Goal: Transaction & Acquisition: Obtain resource

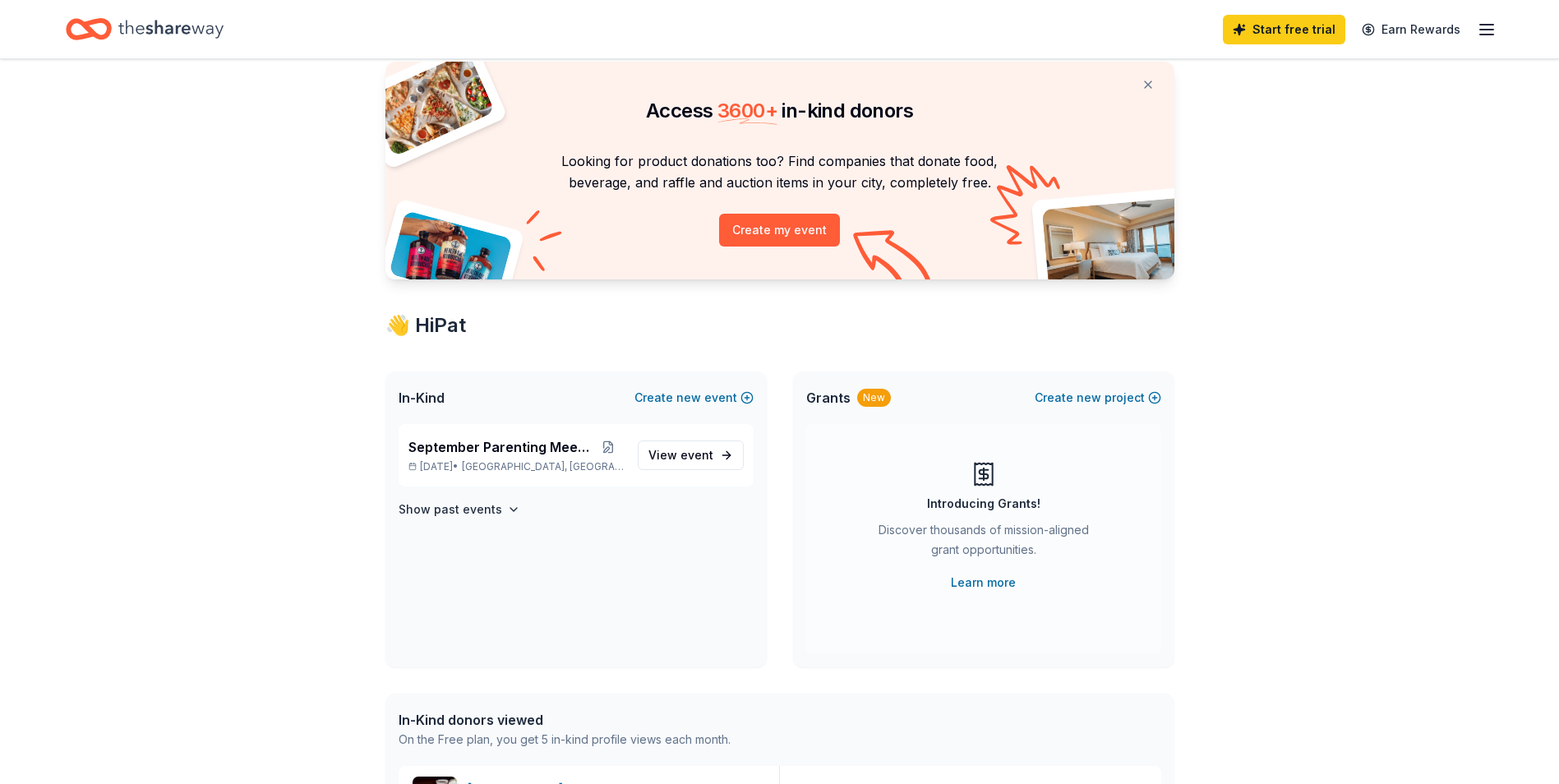
scroll to position [54, 0]
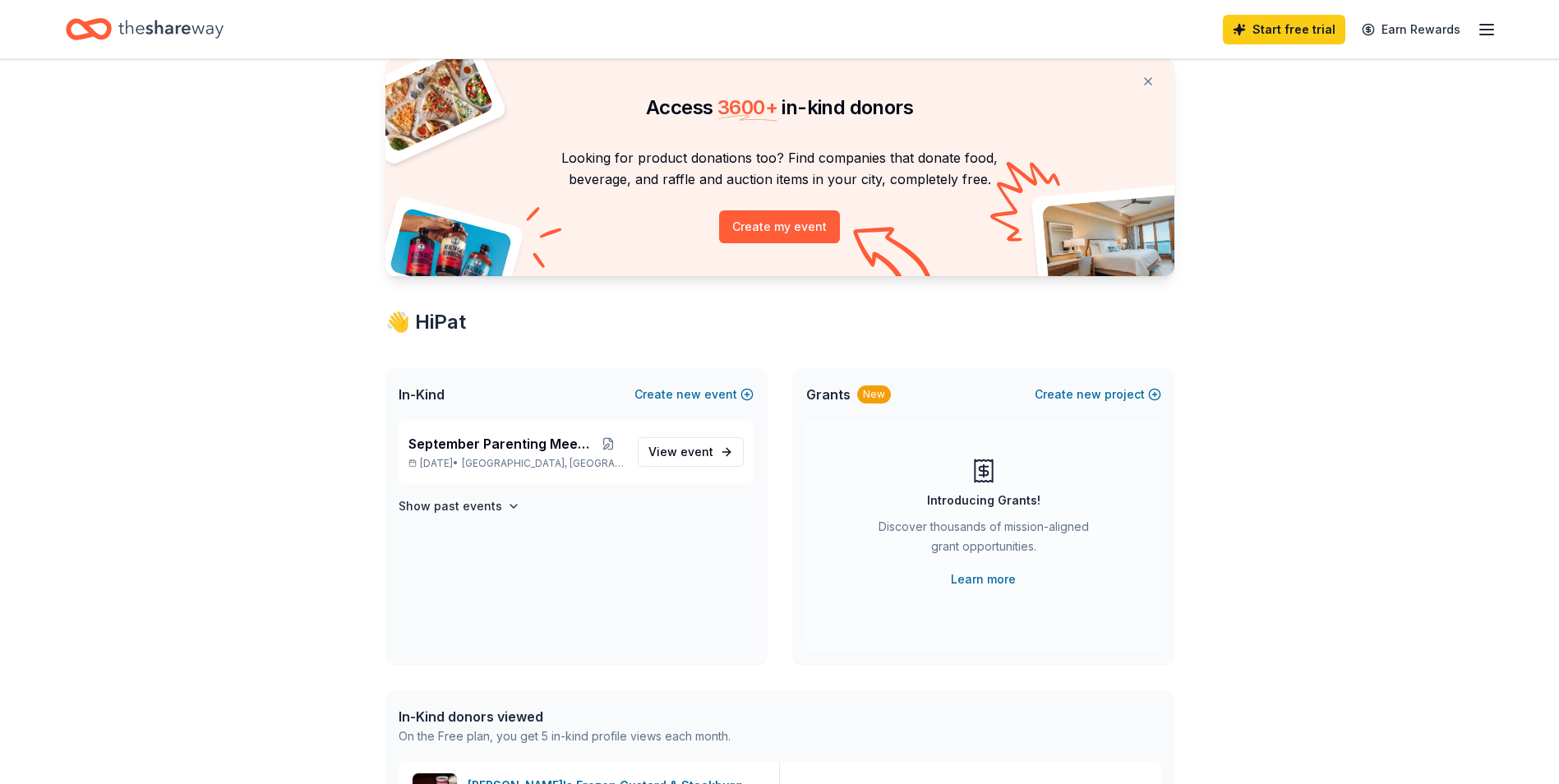
click at [153, 31] on icon "Home" at bounding box center [171, 29] width 106 height 34
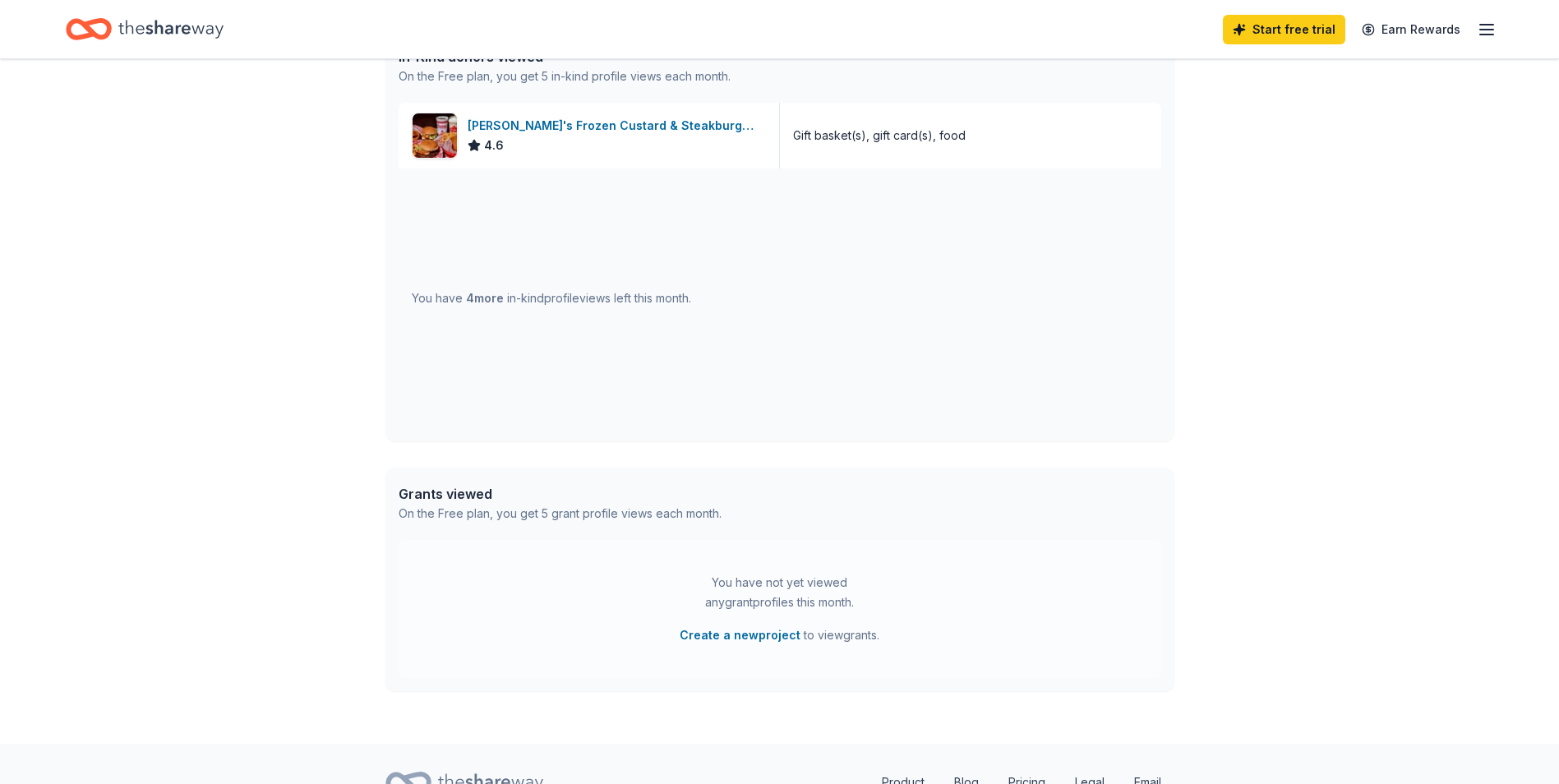
scroll to position [0, 0]
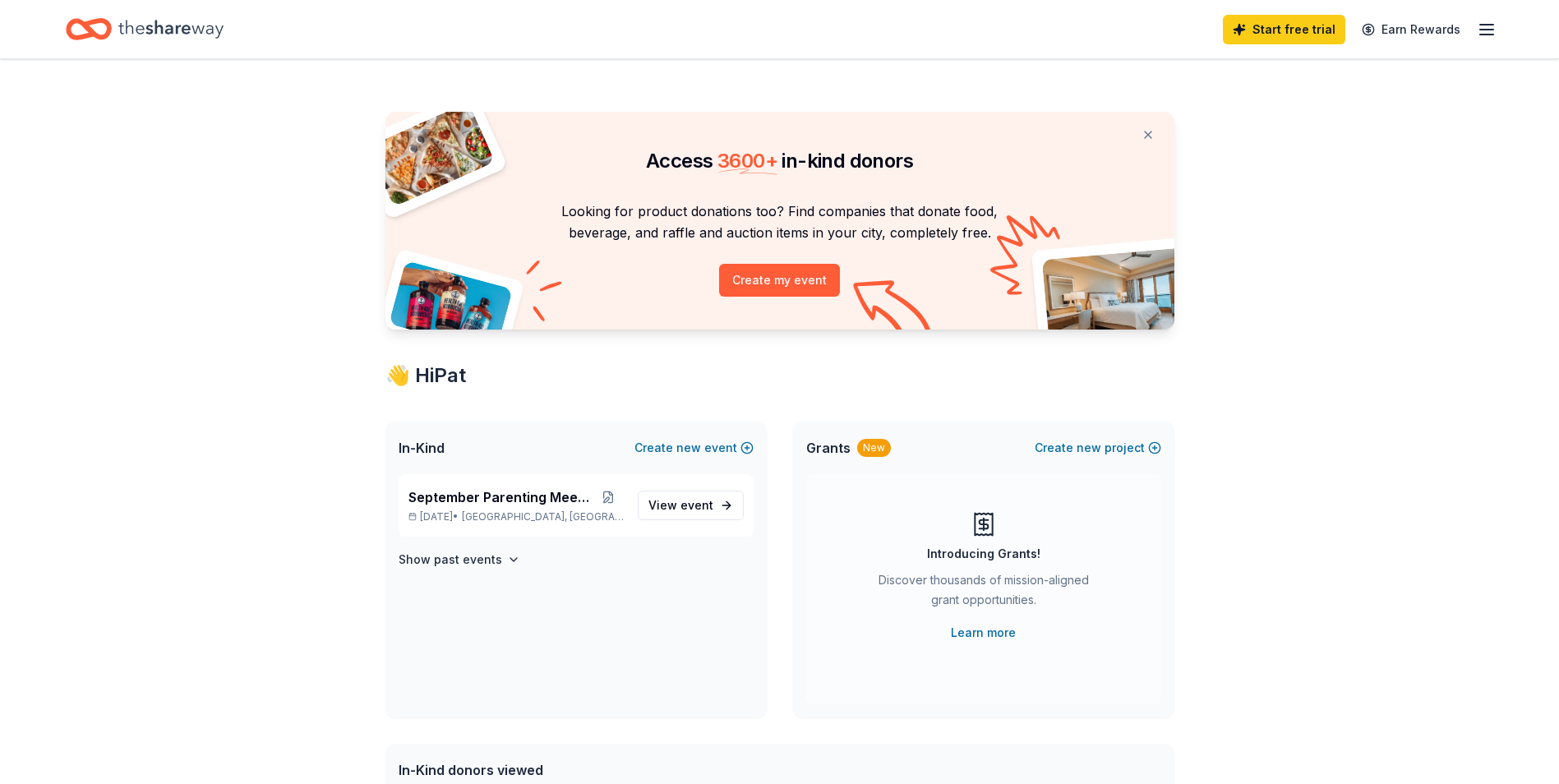
click at [1494, 35] on line "button" at bounding box center [1487, 35] width 13 height 0
click at [1332, 388] on div "Access 3600 + in-kind donors Looking for product donations too? Find companies …" at bounding box center [779, 758] width 1559 height 1398
click at [182, 29] on icon "Home" at bounding box center [171, 29] width 106 height 18
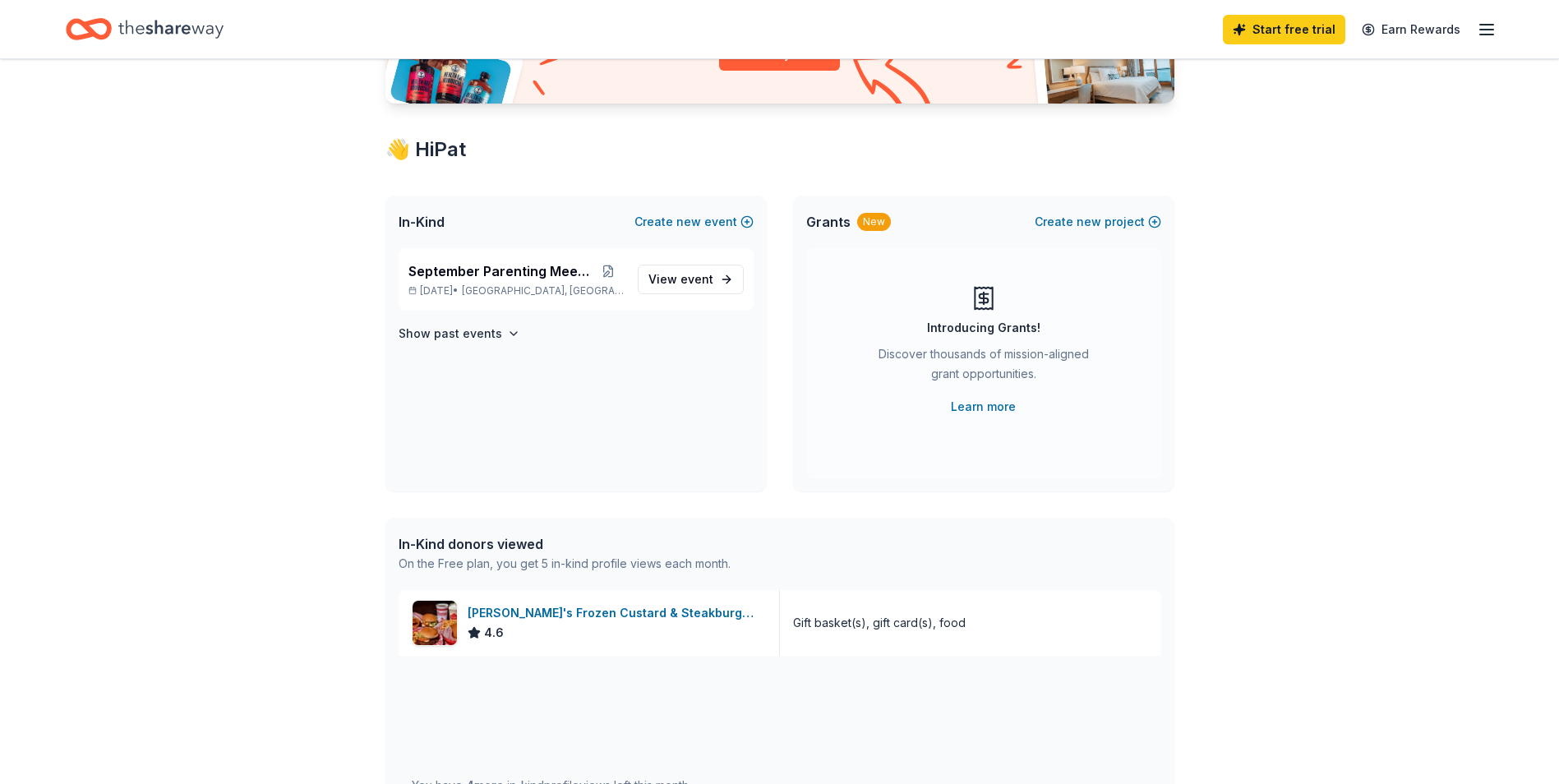
scroll to position [229, 0]
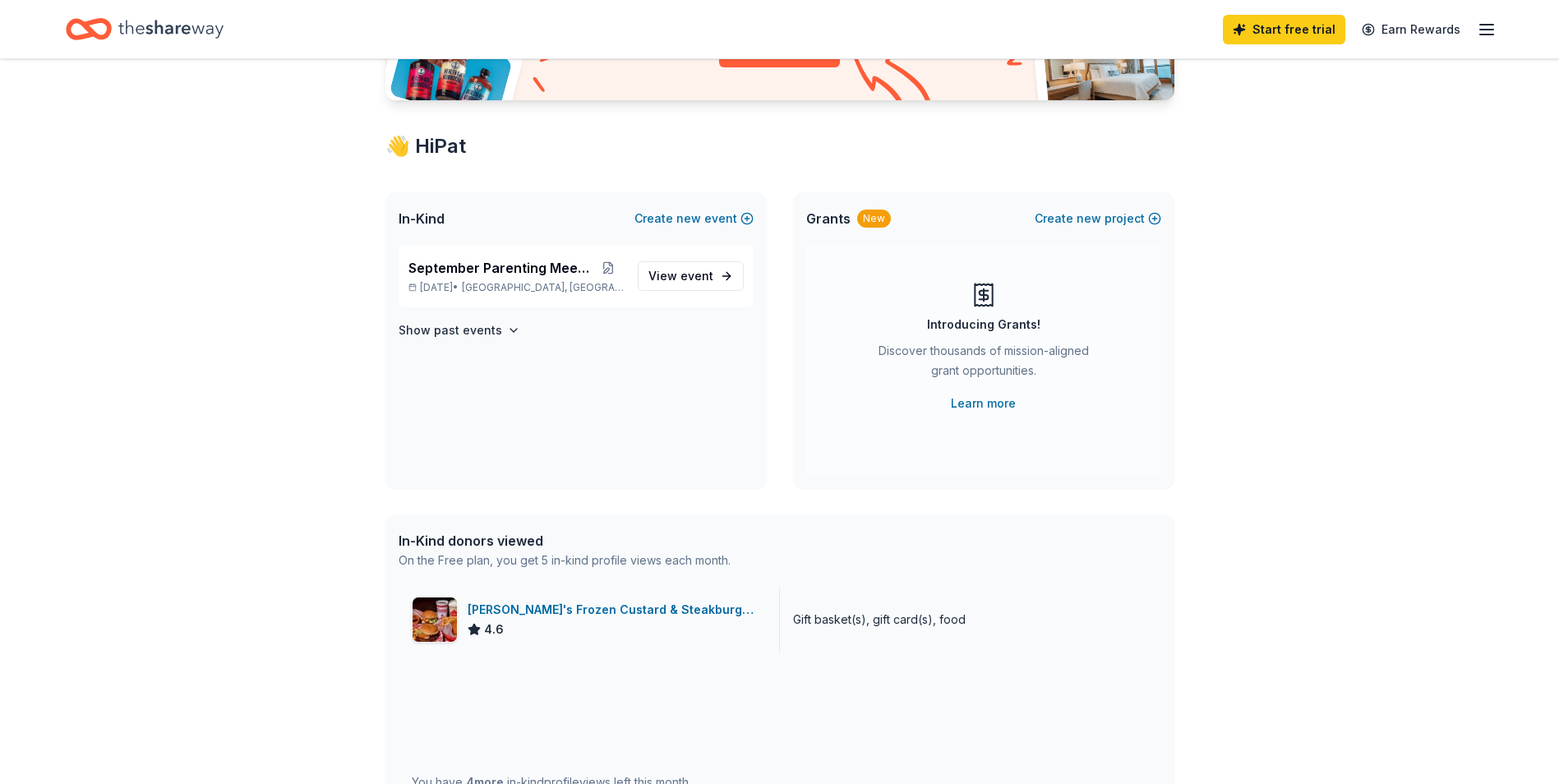
click at [567, 613] on div "[PERSON_NAME]'s Frozen Custard & Steakburgers" at bounding box center [617, 610] width 298 height 20
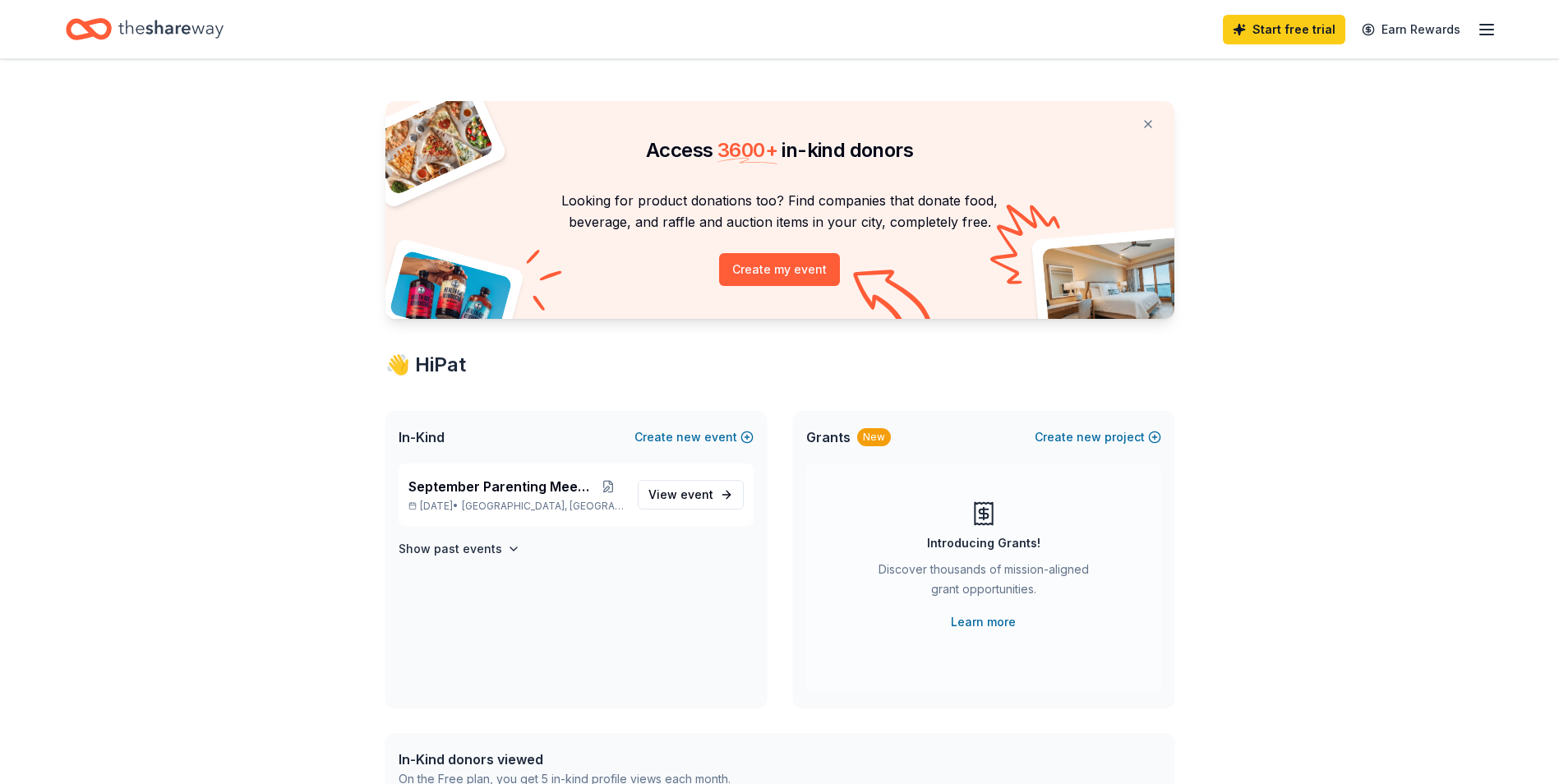
scroll to position [0, 0]
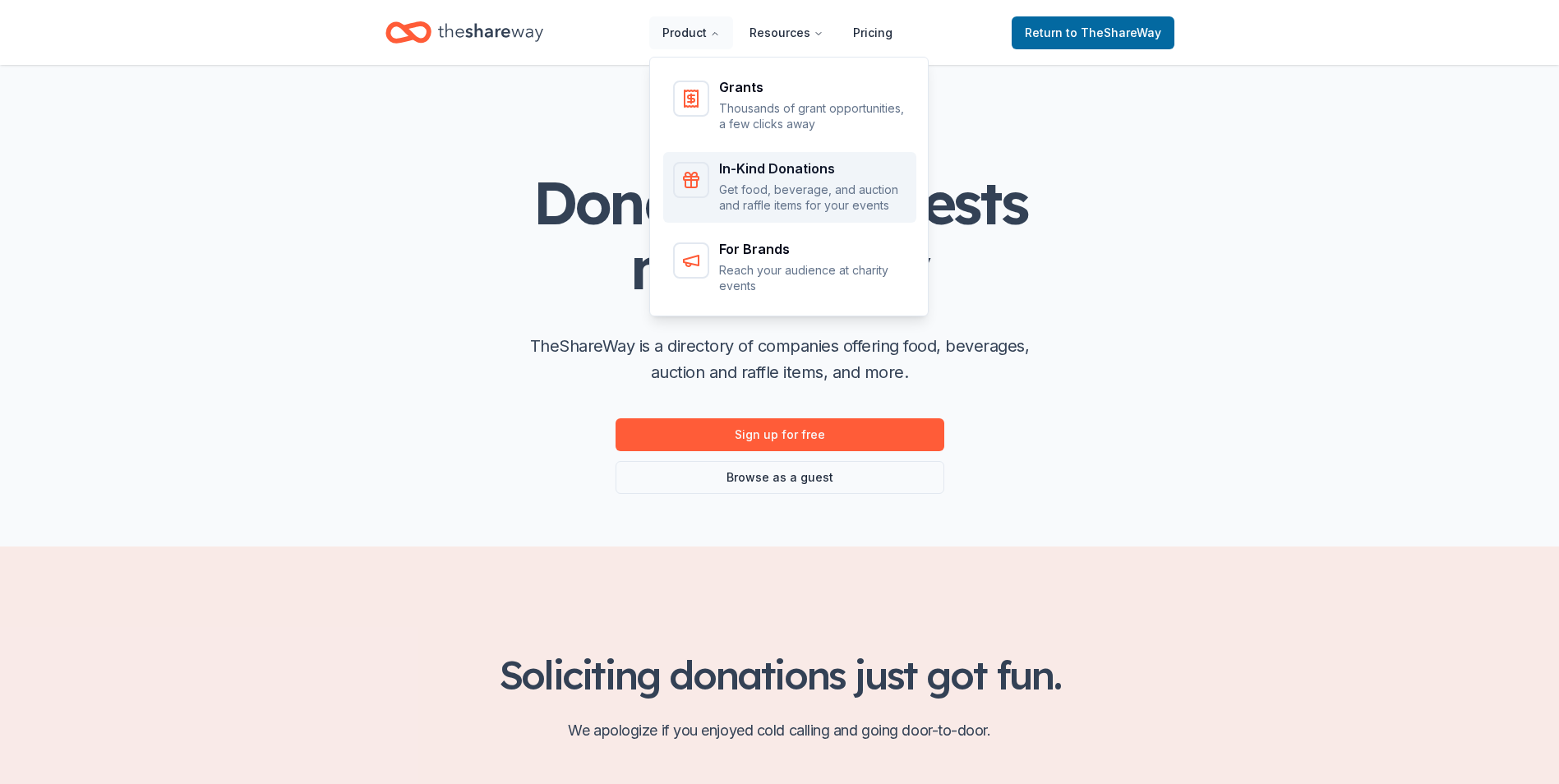
click at [742, 182] on p "Get food, beverage, and auction and raffle items for your events" at bounding box center [812, 197] width 187 height 32
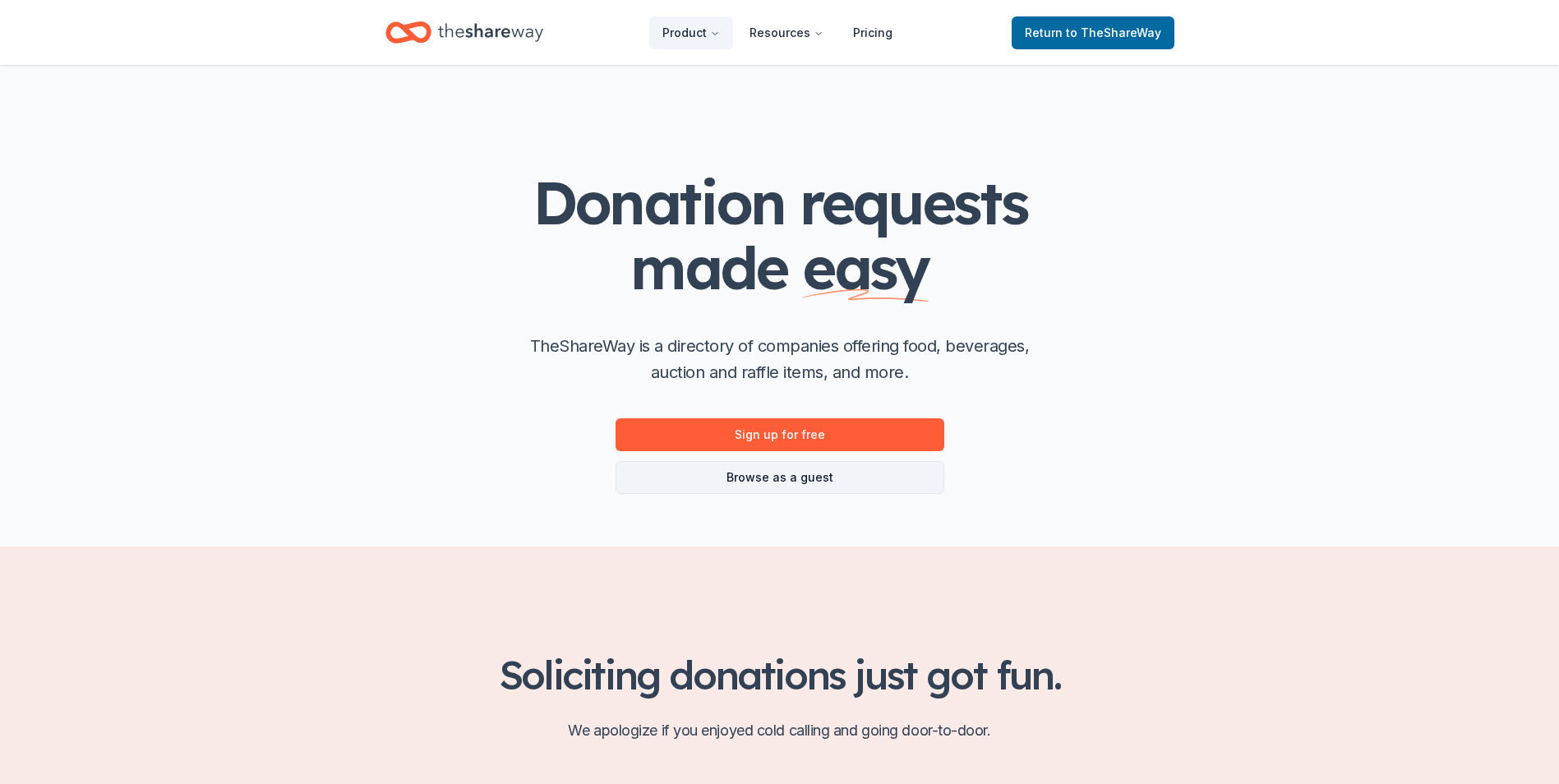
click at [787, 471] on link "Browse as a guest" at bounding box center [780, 477] width 329 height 33
click at [780, 480] on link "Browse as a guest" at bounding box center [780, 477] width 329 height 33
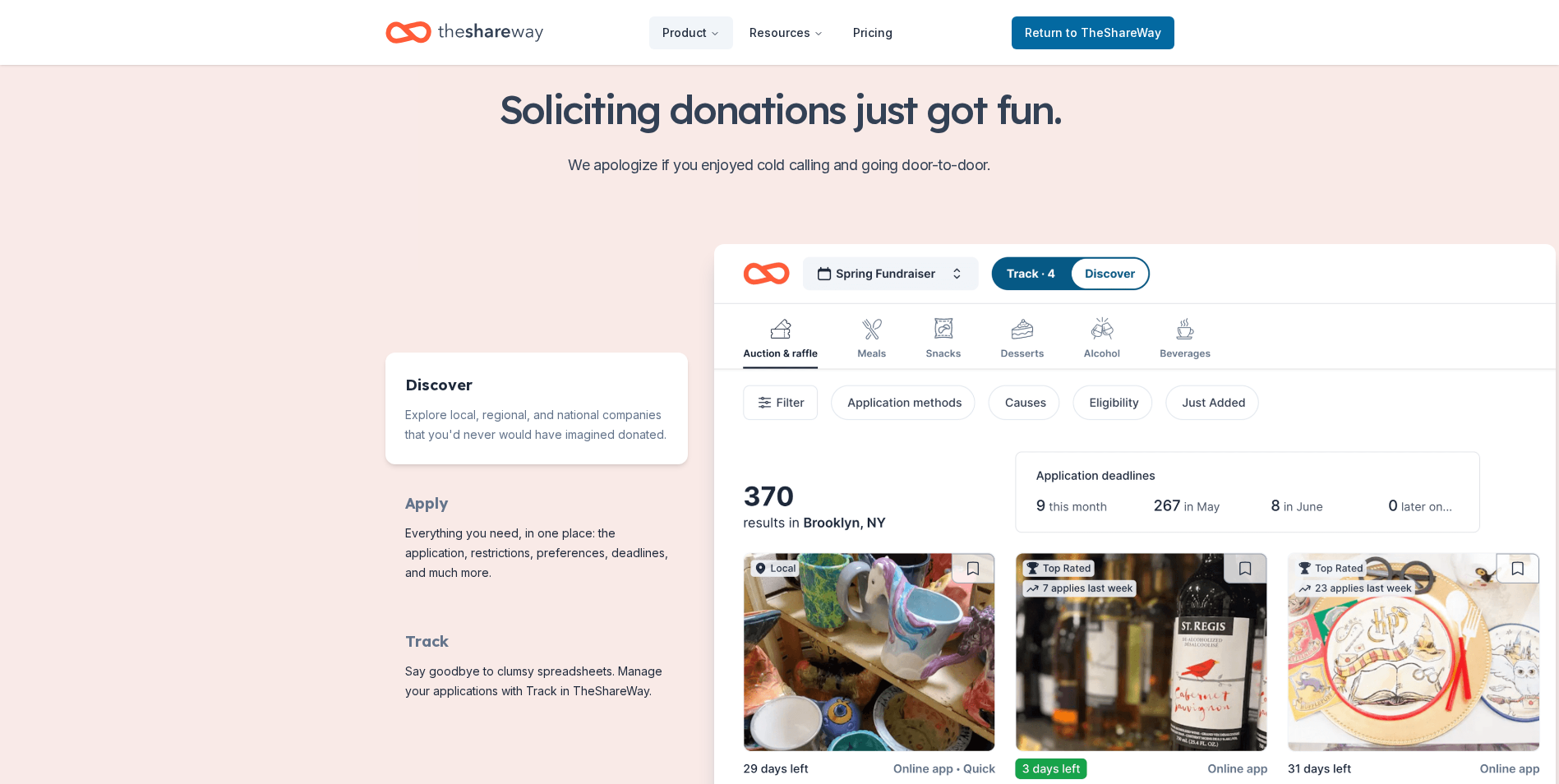
scroll to position [842, 0]
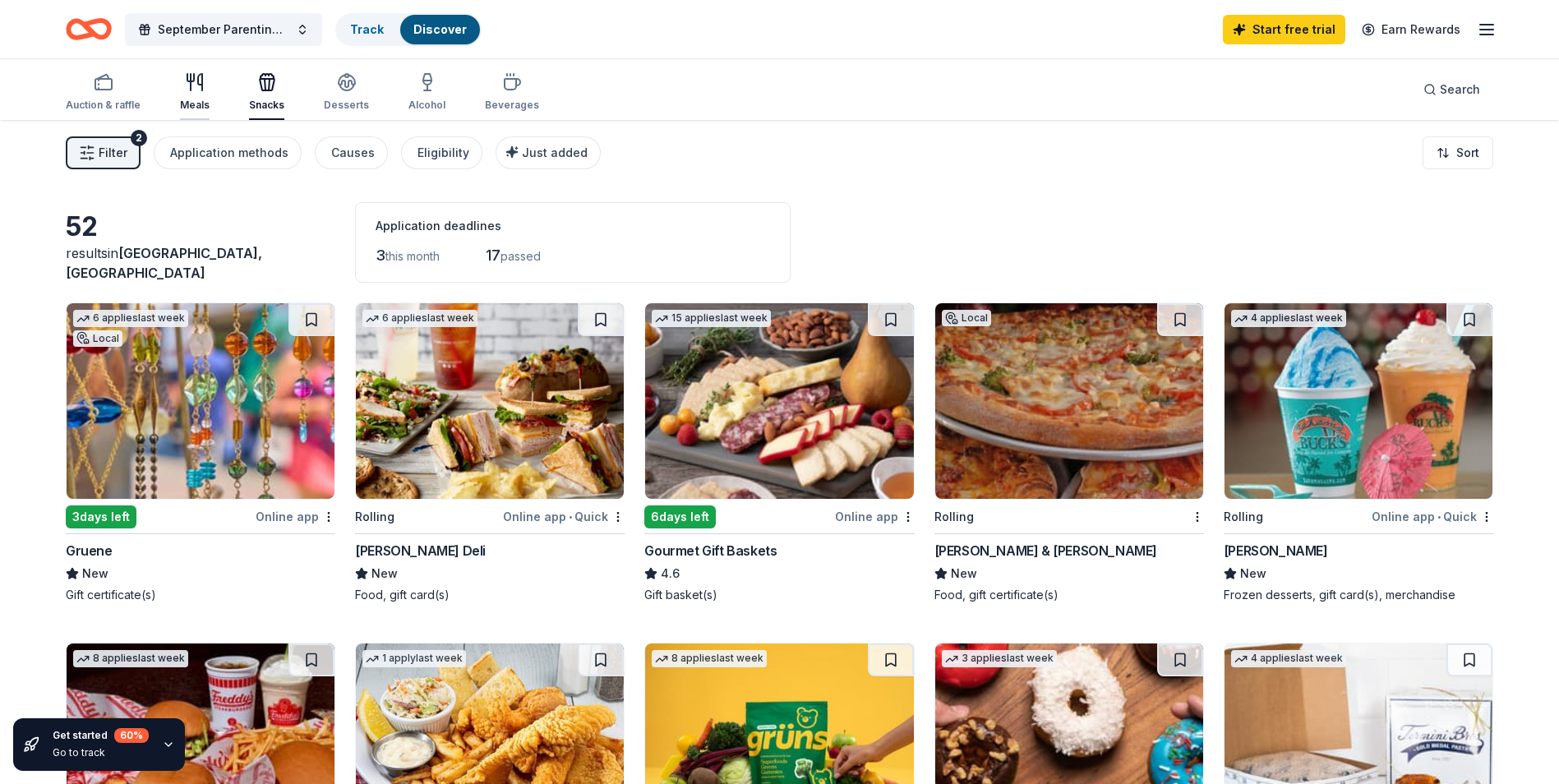
click at [191, 88] on icon "button" at bounding box center [195, 82] width 20 height 20
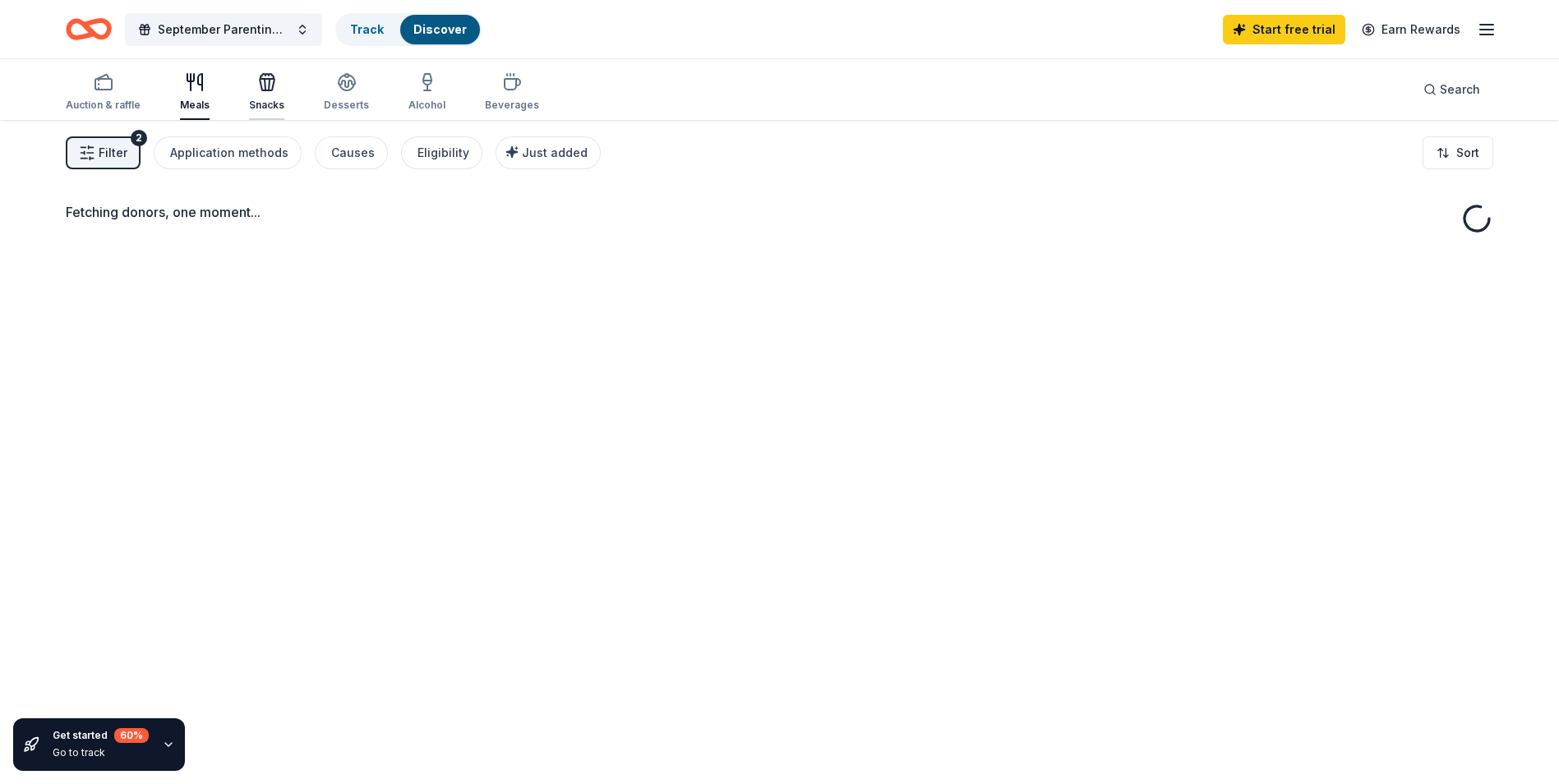
click at [260, 88] on icon "button" at bounding box center [267, 85] width 15 height 12
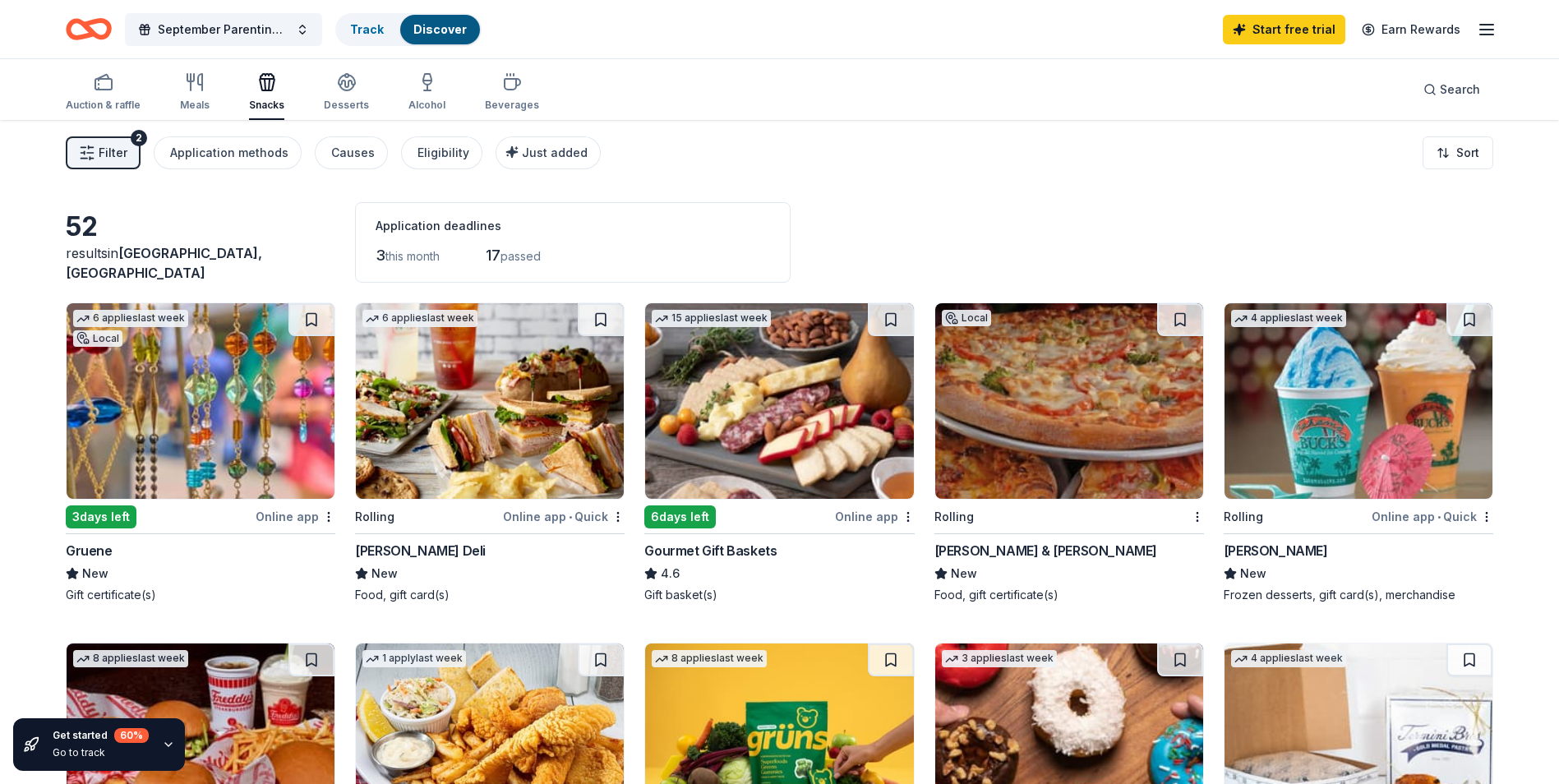
click at [1355, 418] on img at bounding box center [1359, 401] width 268 height 195
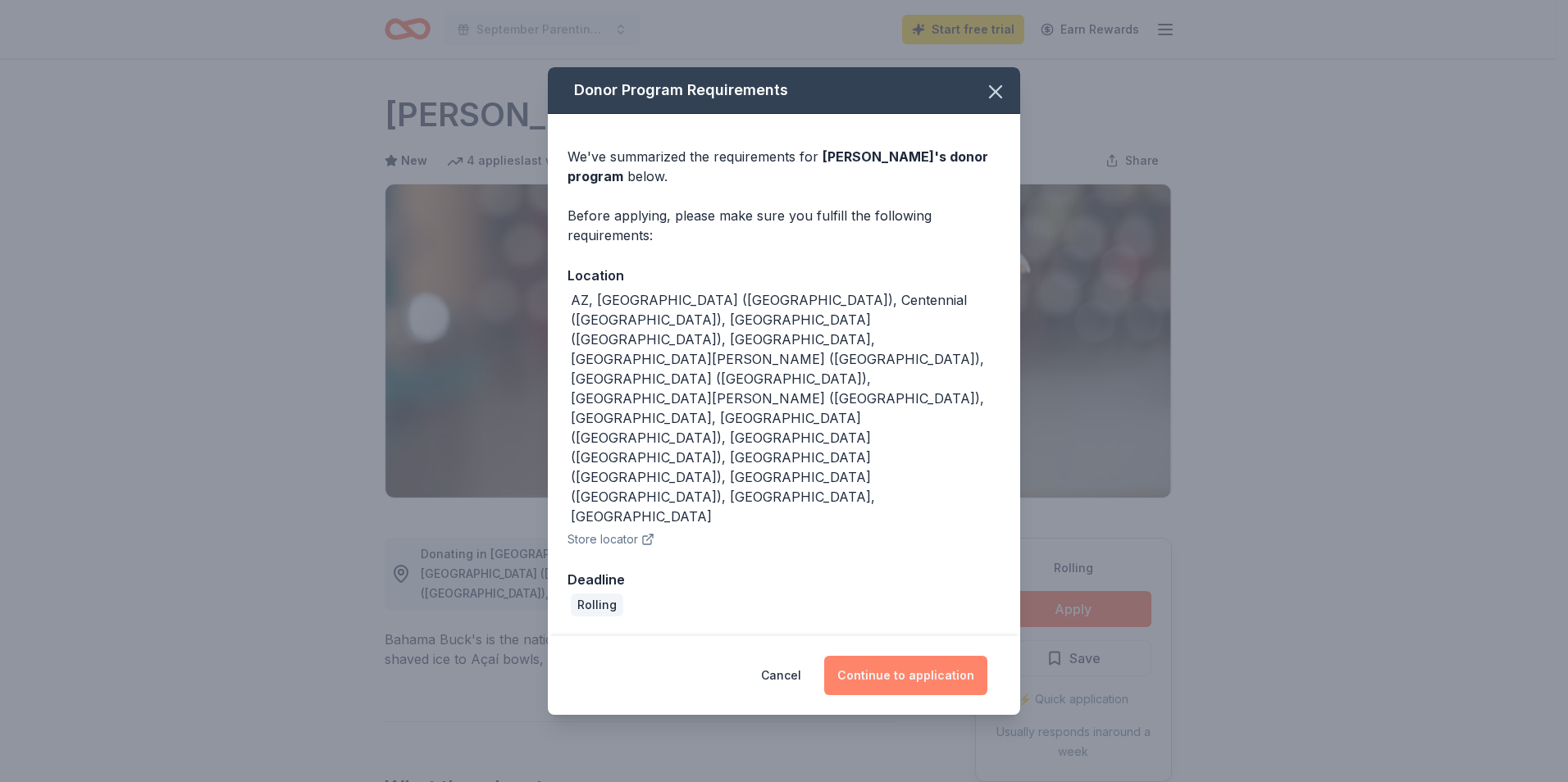
click at [902, 656] on button "Continue to application" at bounding box center [906, 676] width 163 height 39
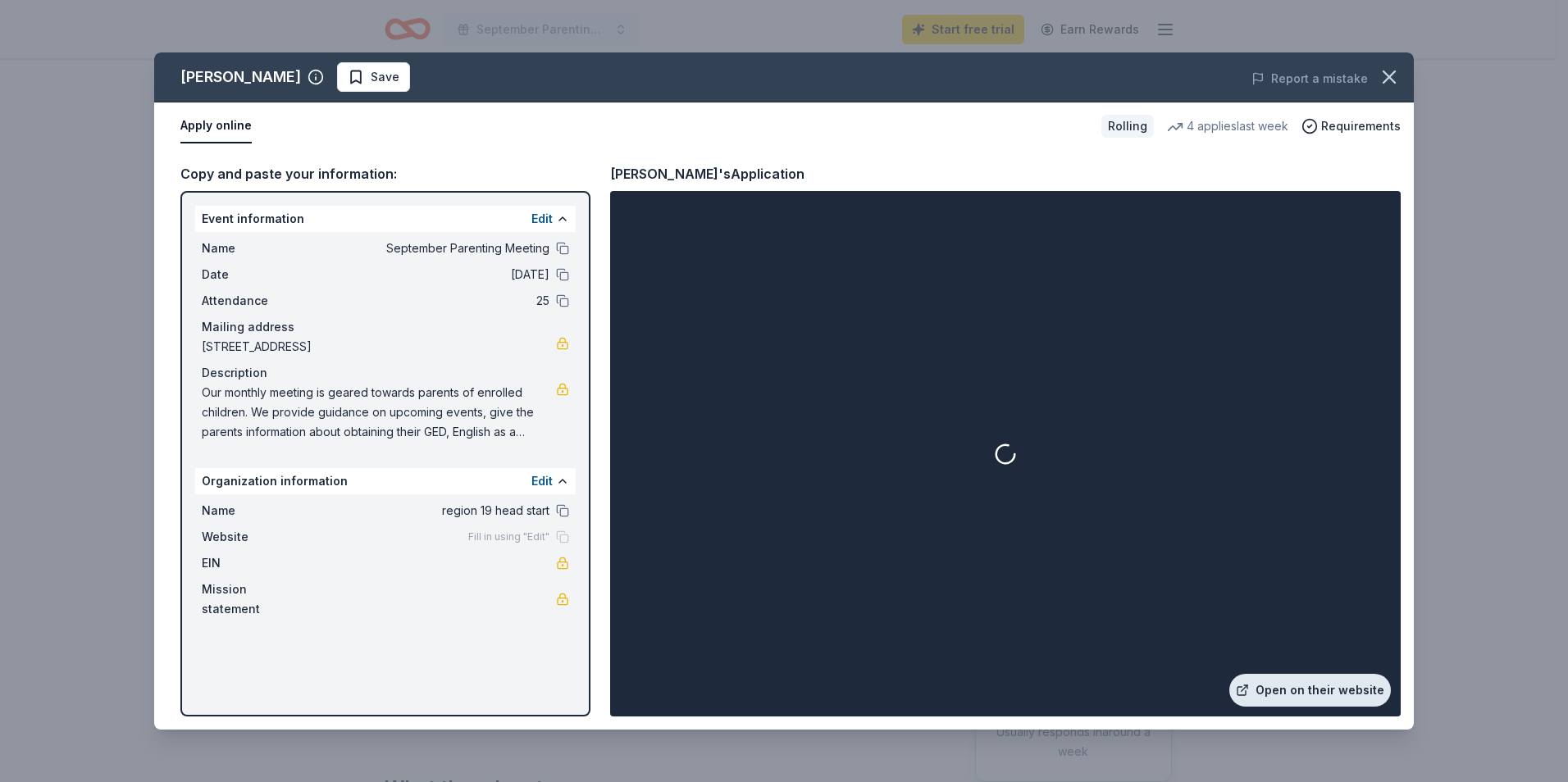
click at [1293, 689] on link "Open on their website" at bounding box center [1311, 691] width 161 height 33
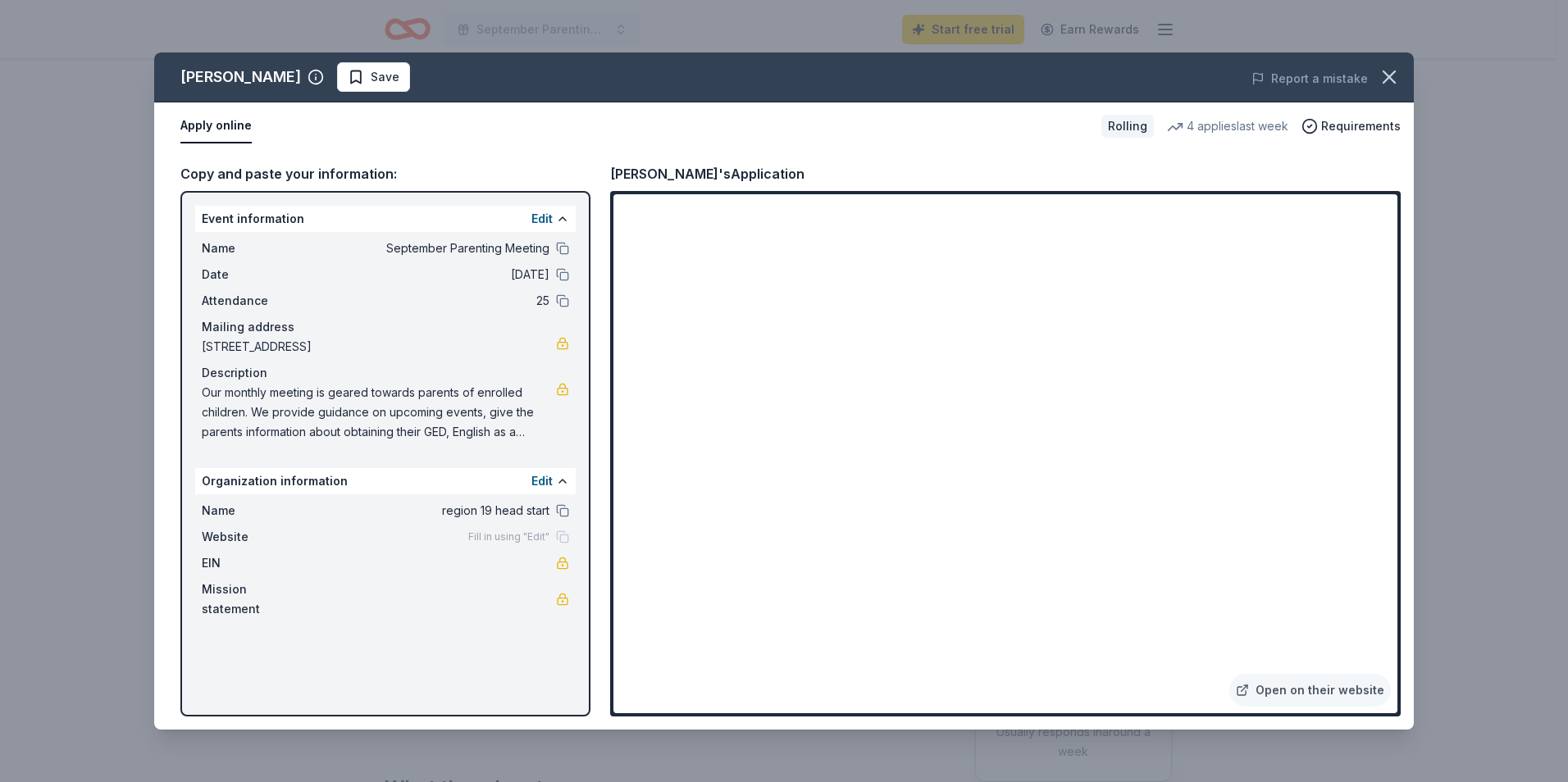
drag, startPoint x: 358, startPoint y: 248, endPoint x: 397, endPoint y: 244, distance: 39.2
click at [358, 248] on span "September Parenting Meeting" at bounding box center [430, 248] width 238 height 20
click at [564, 247] on button at bounding box center [563, 248] width 13 height 13
click at [563, 215] on button at bounding box center [563, 219] width 13 height 13
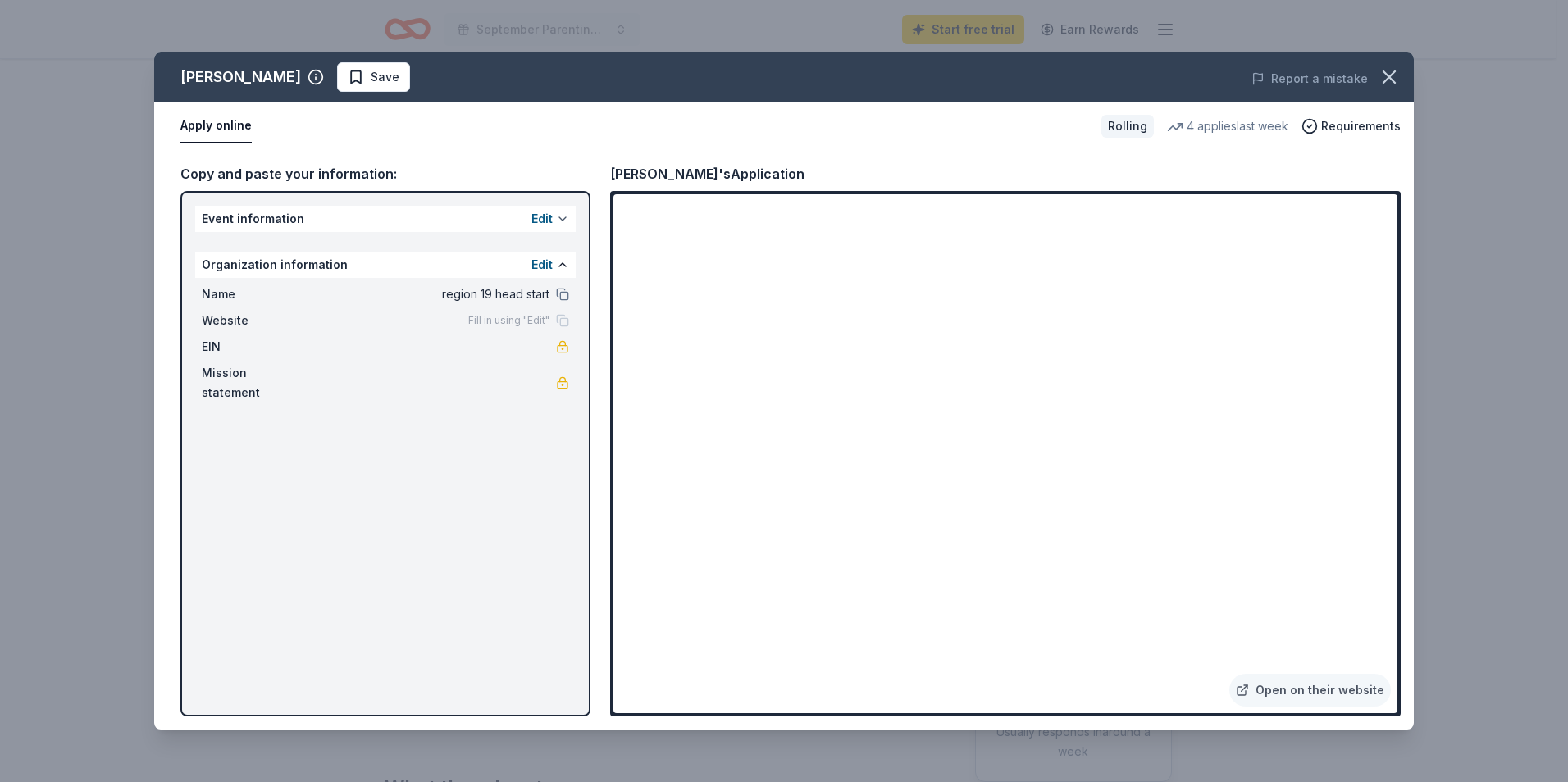
click at [561, 220] on button at bounding box center [563, 219] width 13 height 13
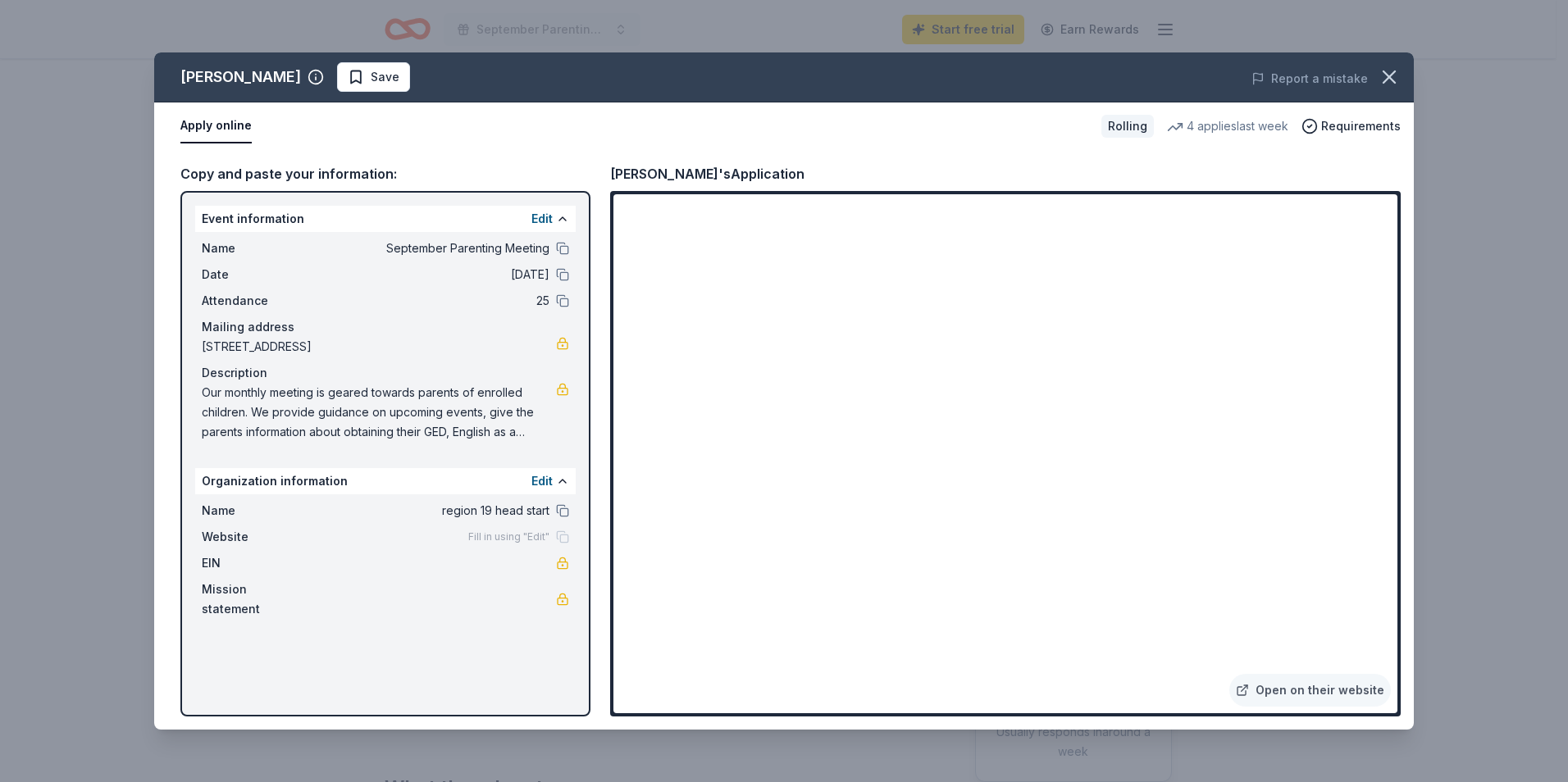
click at [482, 217] on div "Event information Edit" at bounding box center [385, 219] width 381 height 26
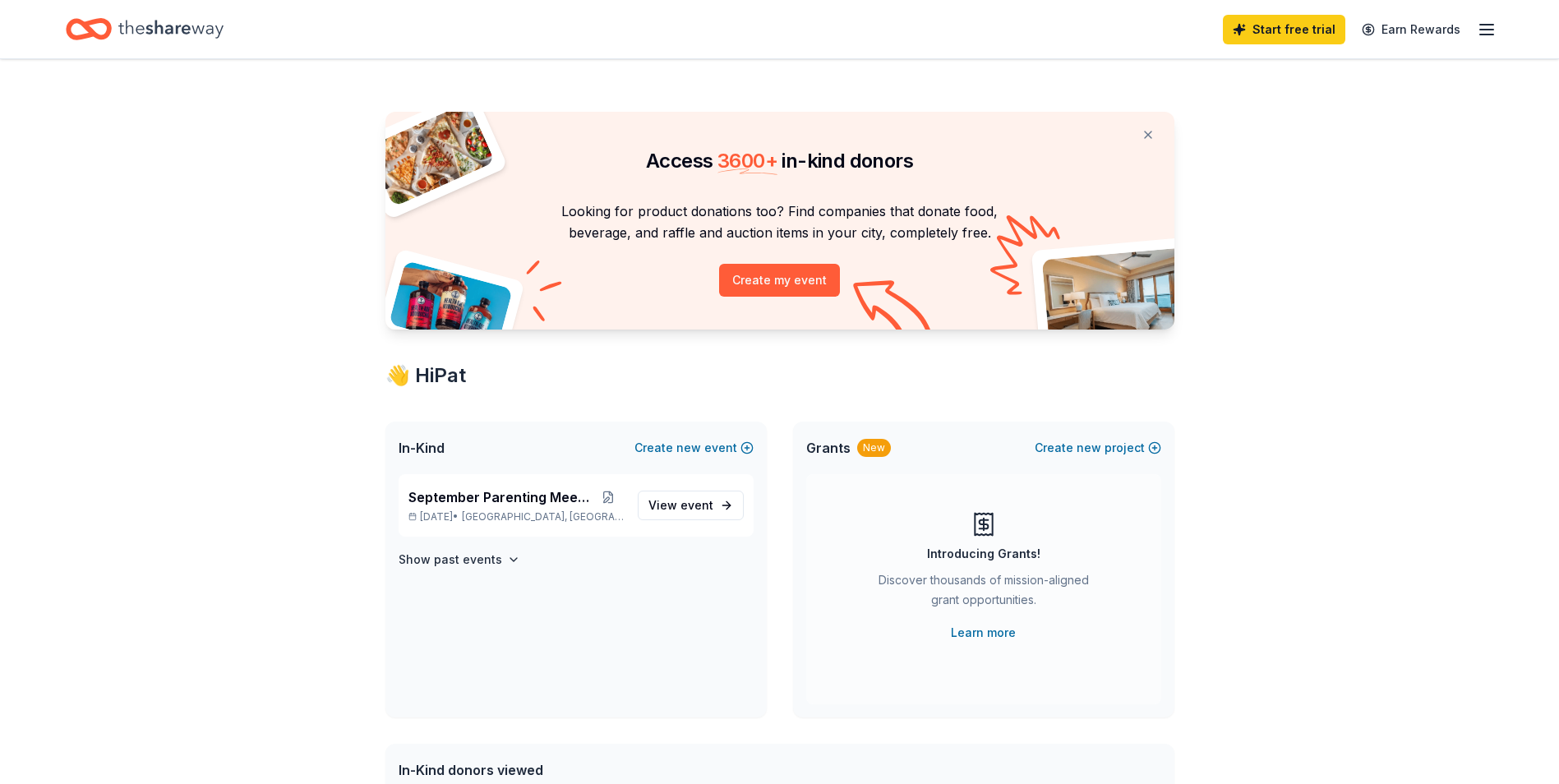
click at [163, 31] on icon "Home" at bounding box center [171, 29] width 106 height 34
click at [727, 232] on p "Looking for product donations too? Find companies that donate food, beverage, a…" at bounding box center [780, 222] width 749 height 44
click at [148, 29] on icon "Home" at bounding box center [171, 29] width 106 height 18
click at [1491, 31] on icon "button" at bounding box center [1487, 30] width 20 height 20
click at [1436, 446] on div "Access 3600 + in-kind donors Looking for product donations too? Find companies …" at bounding box center [779, 758] width 1559 height 1398
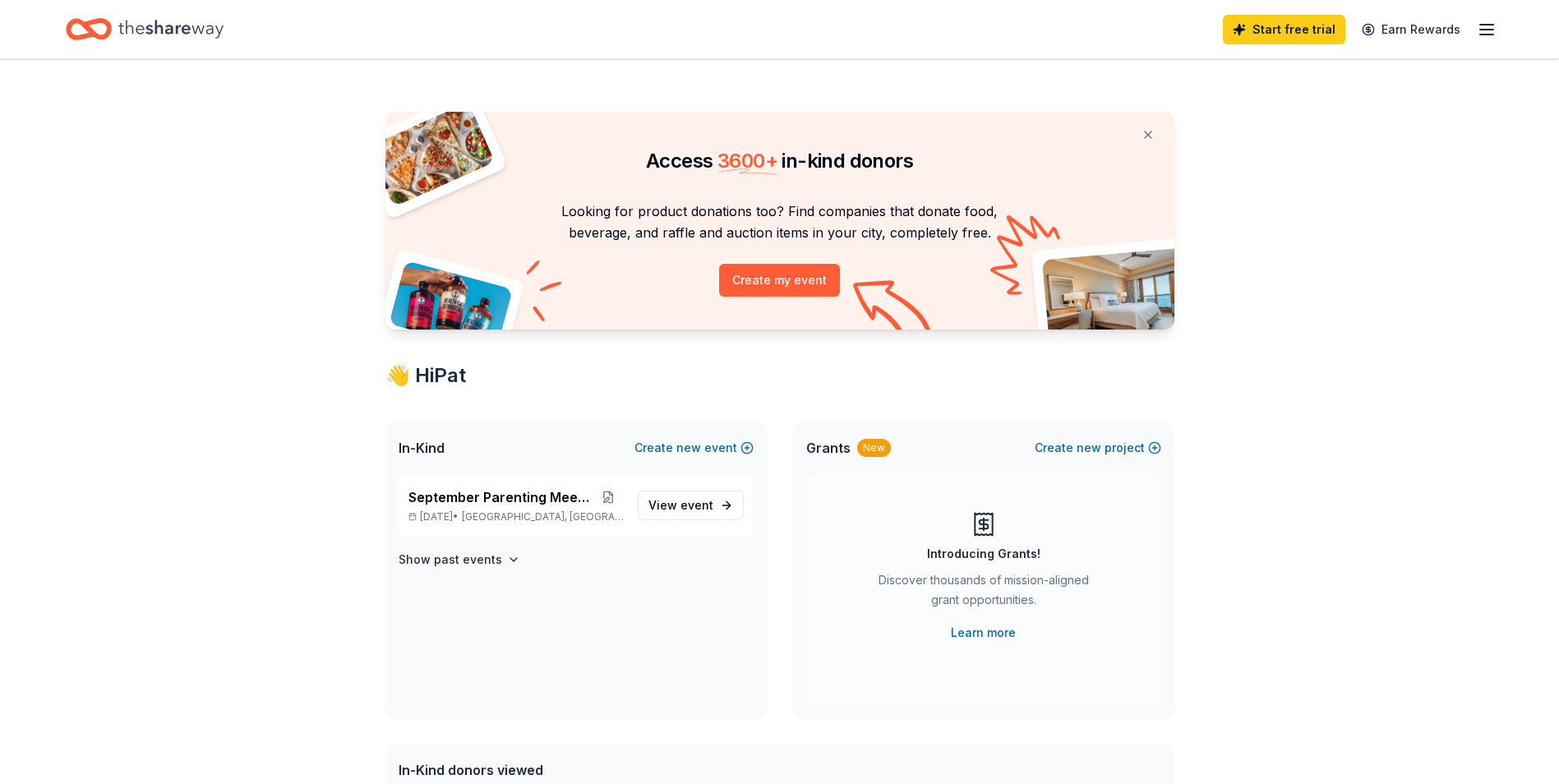
click at [177, 31] on icon "Home" at bounding box center [171, 29] width 106 height 18
click at [1492, 35] on icon "button" at bounding box center [1487, 30] width 20 height 20
click at [1303, 129] on link "Account" at bounding box center [1289, 128] width 52 height 16
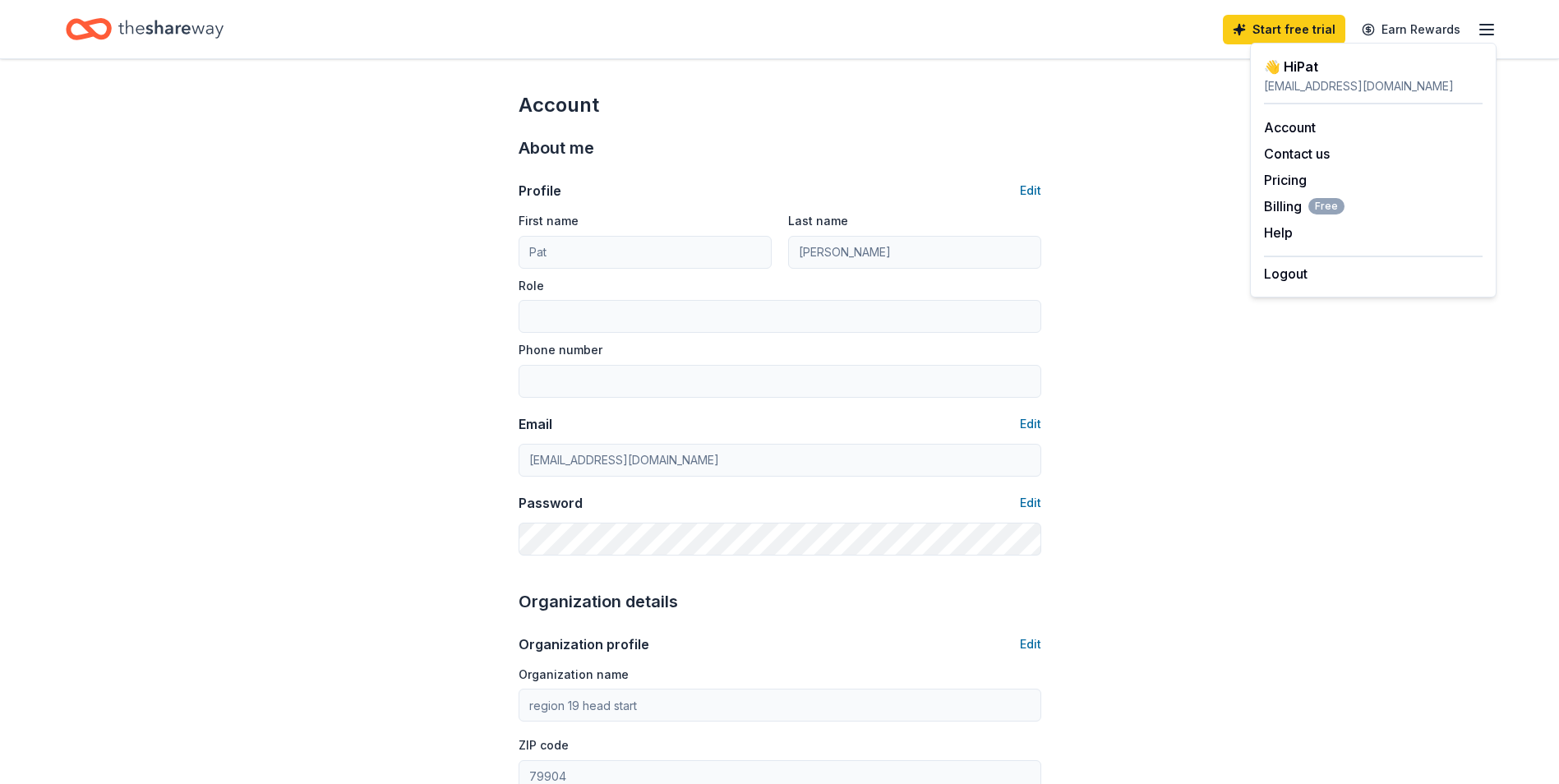
click at [1330, 342] on div "Account About me Profile Edit First name [PERSON_NAME] Last name [PERSON_NAME] …" at bounding box center [779, 793] width 1559 height 1467
click at [172, 21] on icon "Home" at bounding box center [171, 29] width 106 height 34
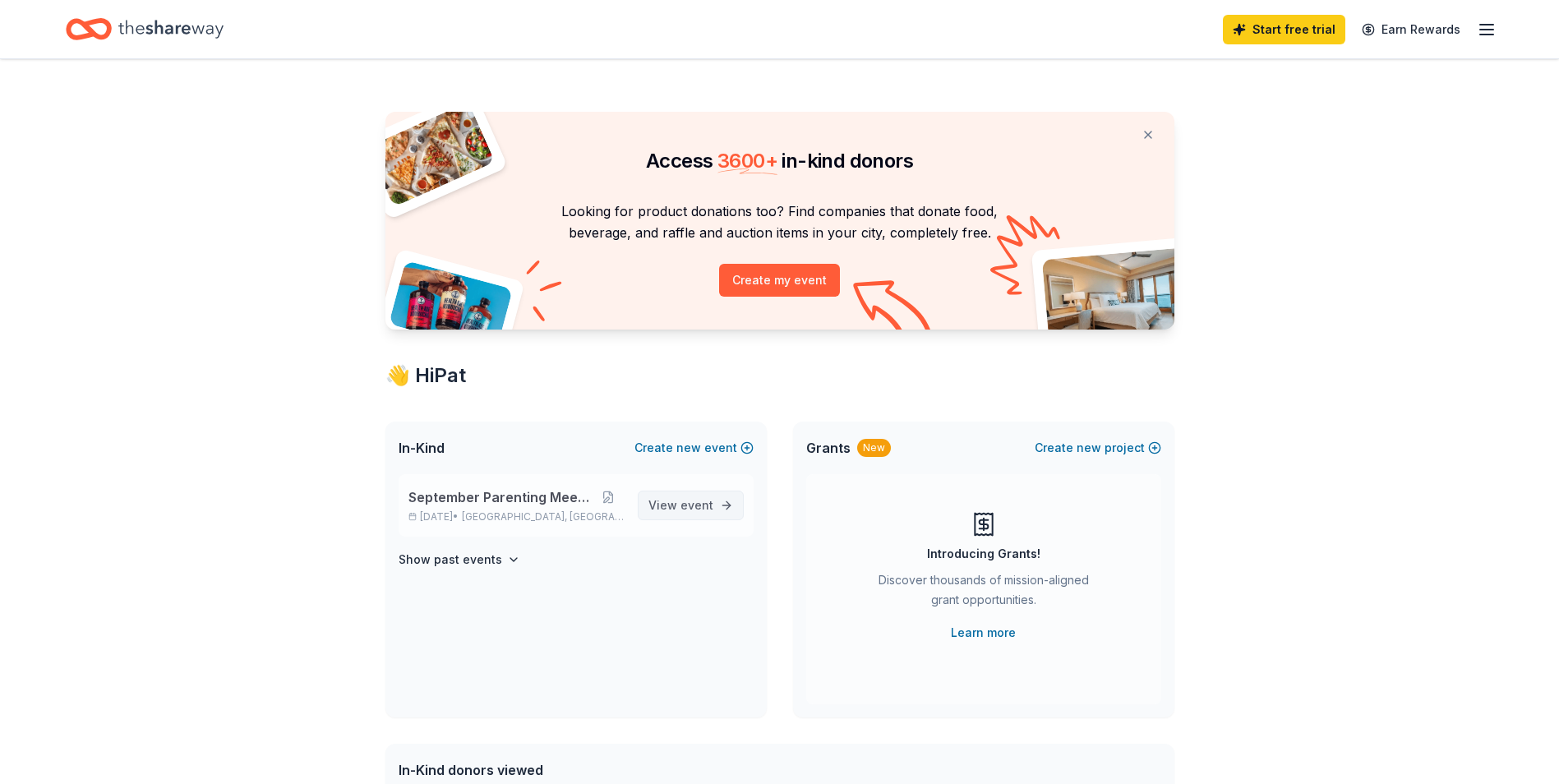
click at [705, 506] on span "event" at bounding box center [697, 505] width 33 height 14
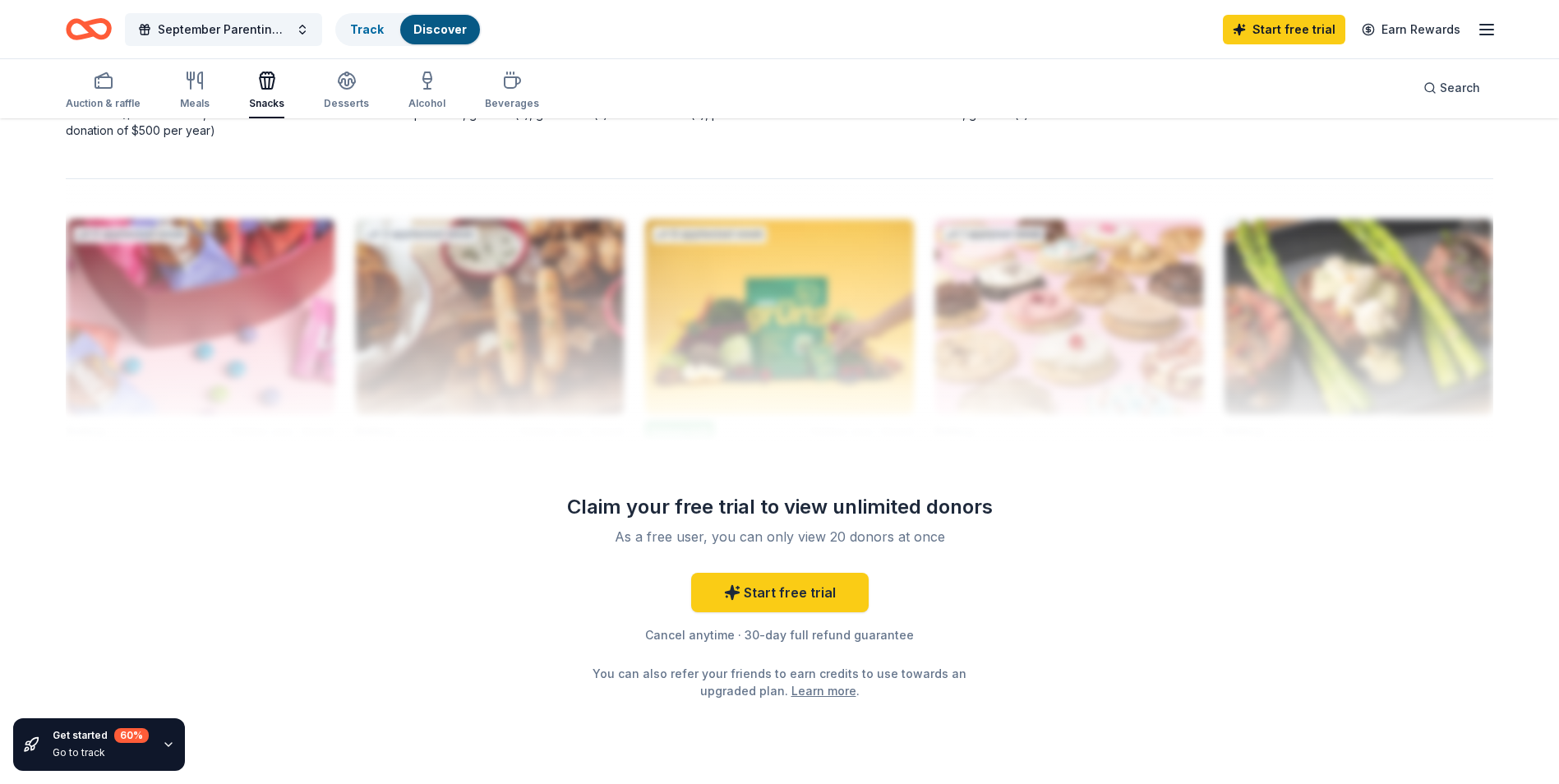
scroll to position [1588, 0]
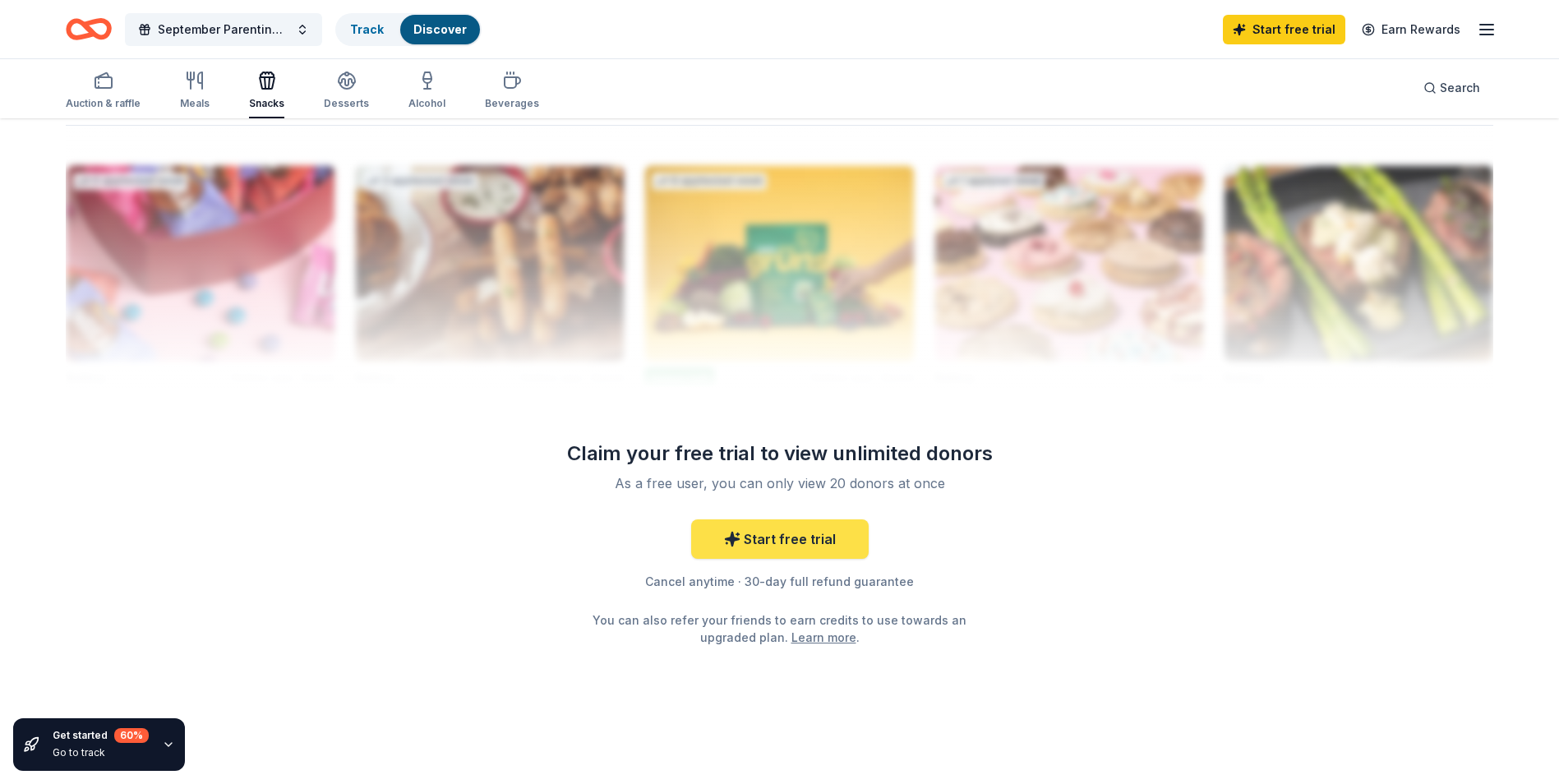
click at [789, 549] on link "Start free trial" at bounding box center [780, 539] width 177 height 40
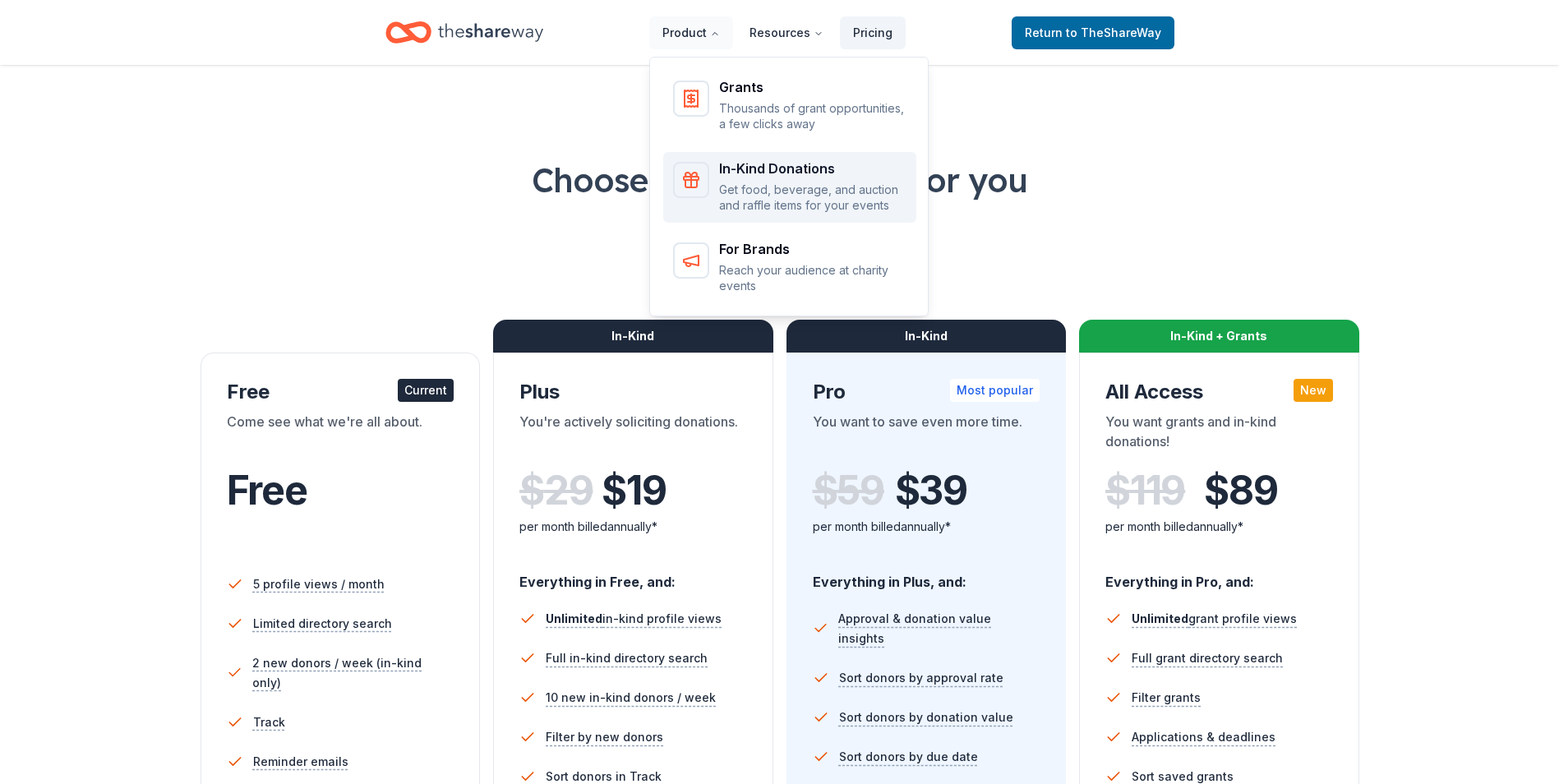
click at [763, 173] on div "In-Kind Donations" at bounding box center [812, 168] width 187 height 13
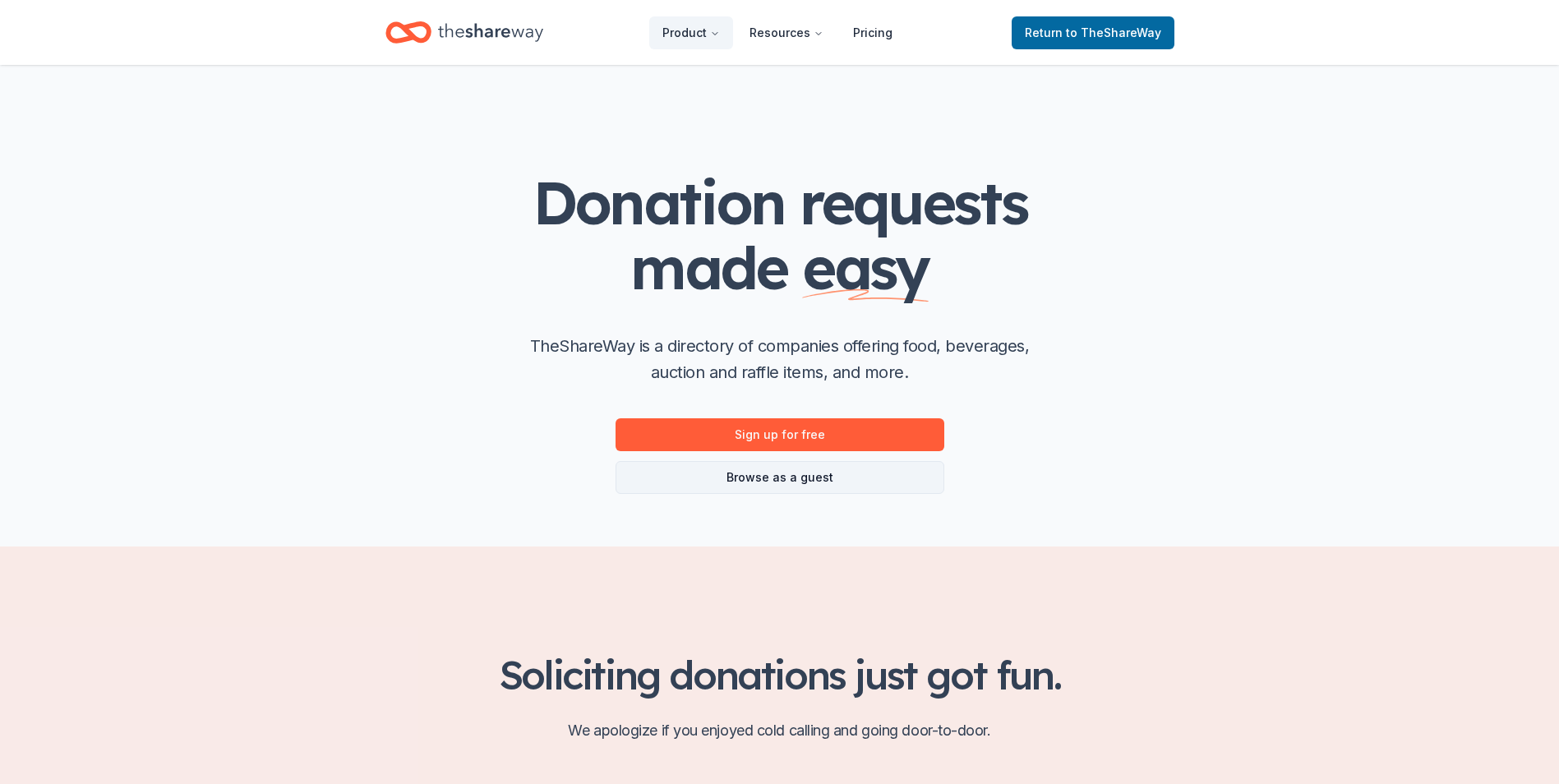
click at [778, 482] on link "Browse as a guest" at bounding box center [780, 477] width 329 height 33
click at [786, 477] on link "Browse as a guest" at bounding box center [780, 477] width 329 height 33
click at [753, 477] on link "Browse as a guest" at bounding box center [780, 477] width 329 height 33
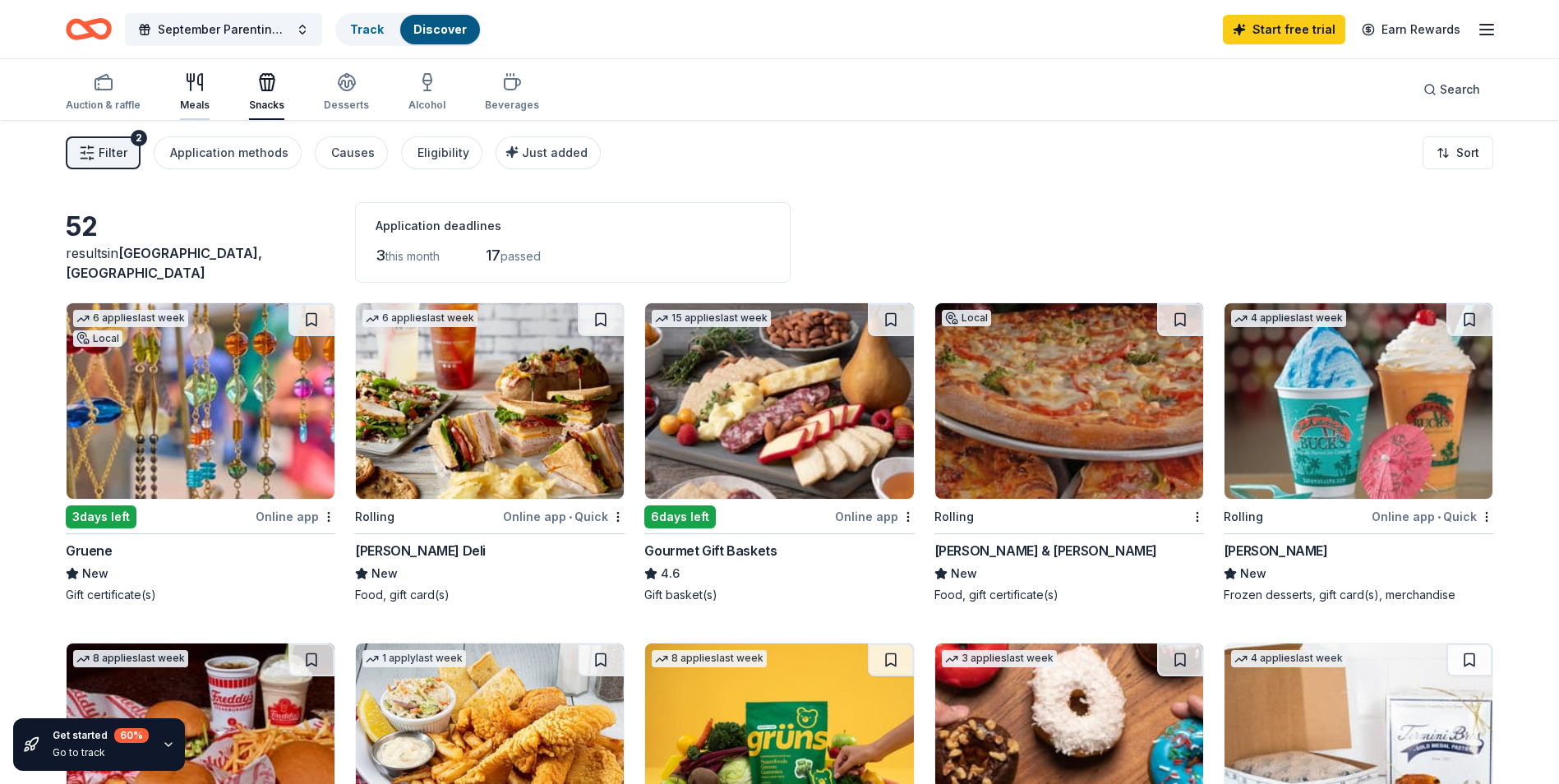
click at [193, 97] on div "Meals" at bounding box center [195, 92] width 30 height 40
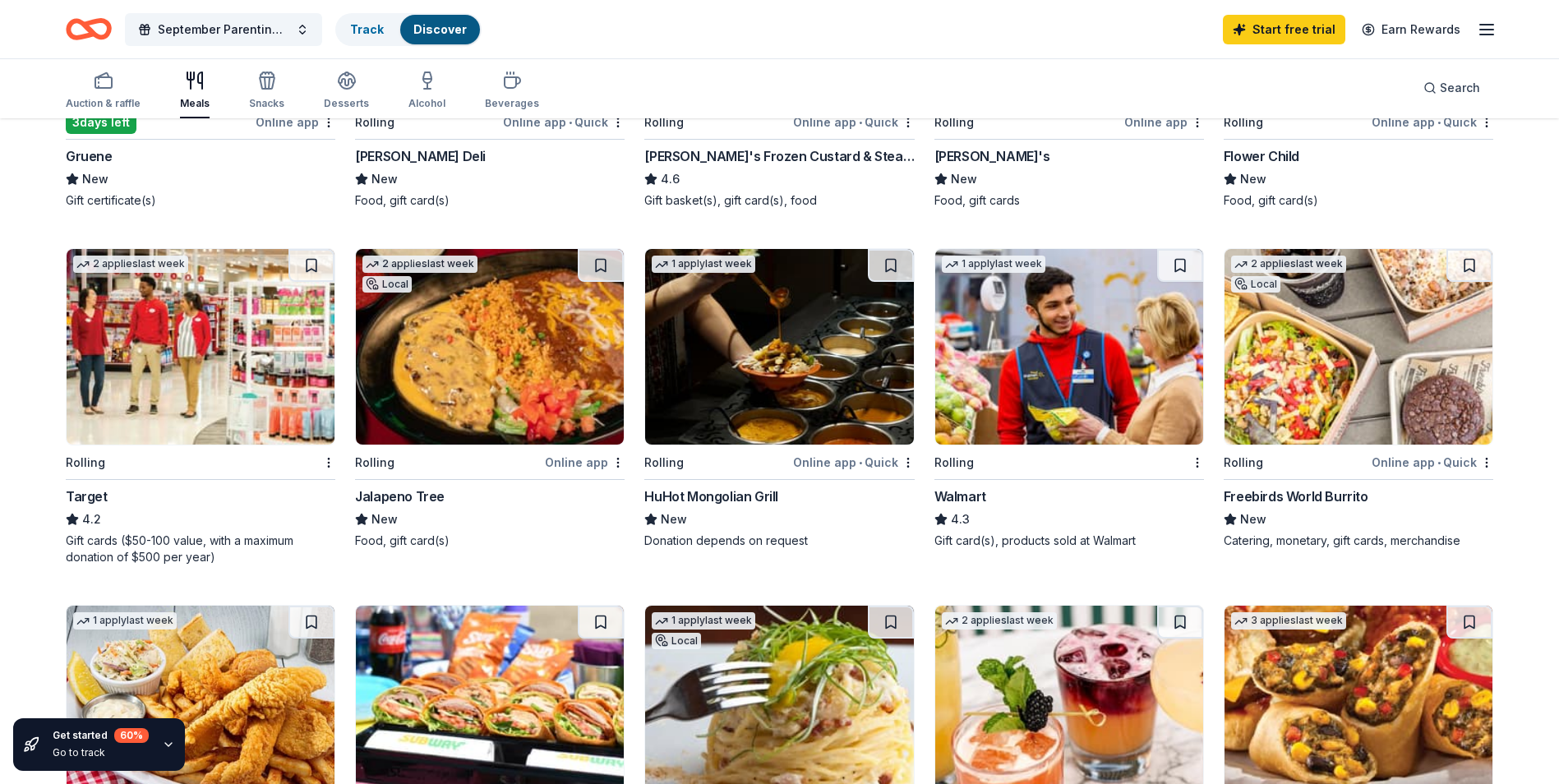
scroll to position [438, 0]
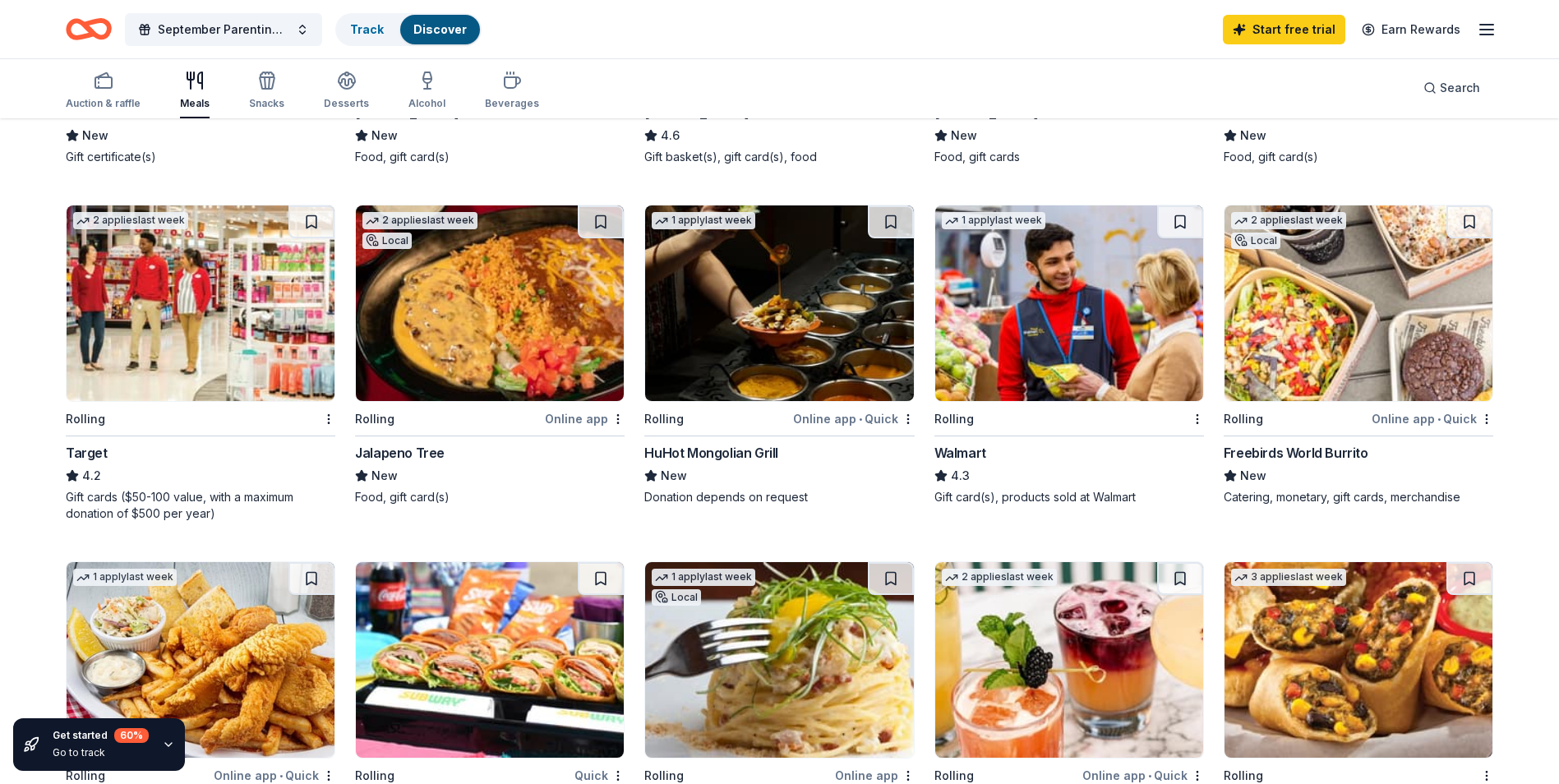
click at [987, 345] on img at bounding box center [1069, 303] width 268 height 195
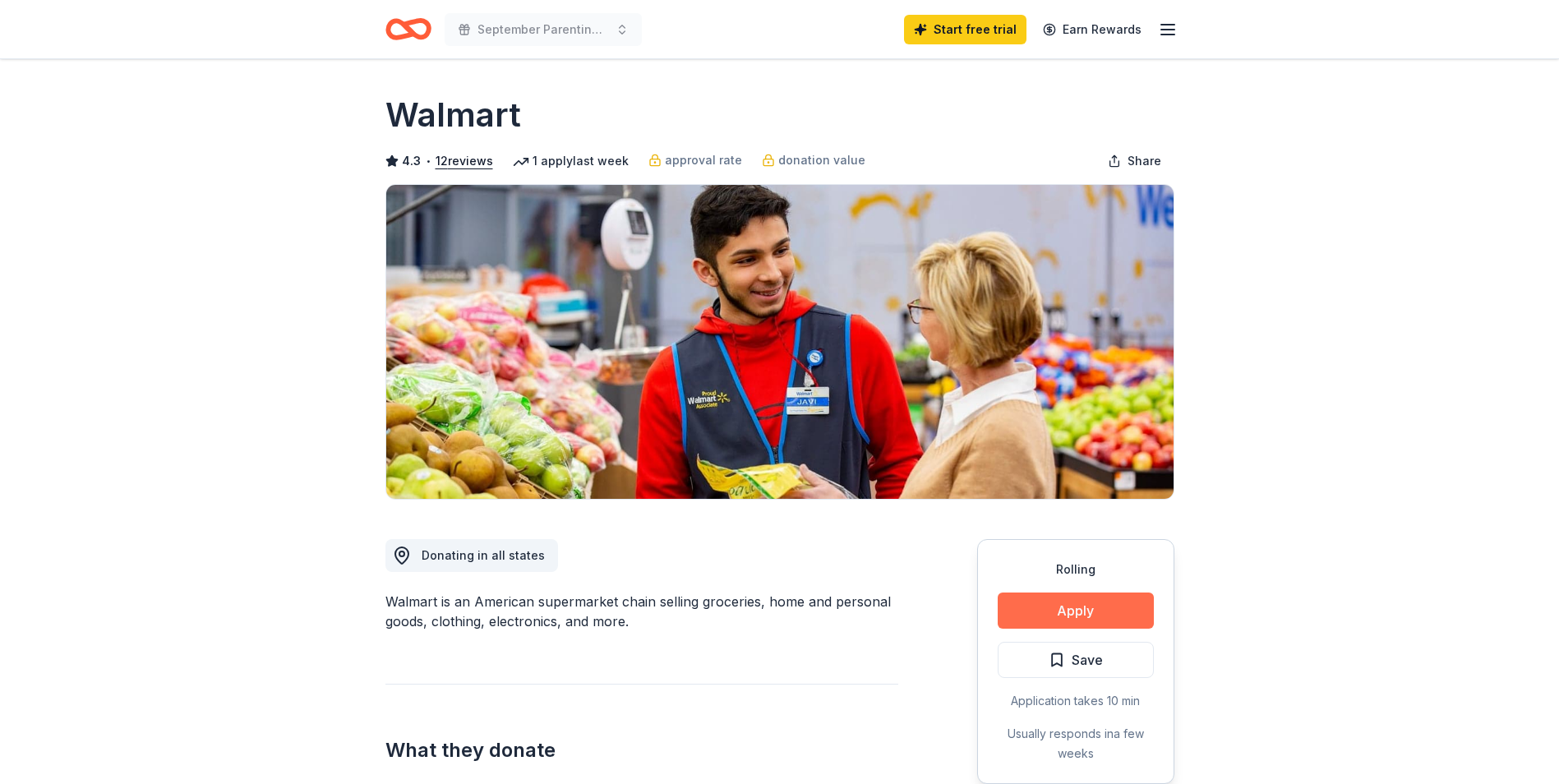
click at [1098, 613] on button "Apply" at bounding box center [1075, 611] width 156 height 36
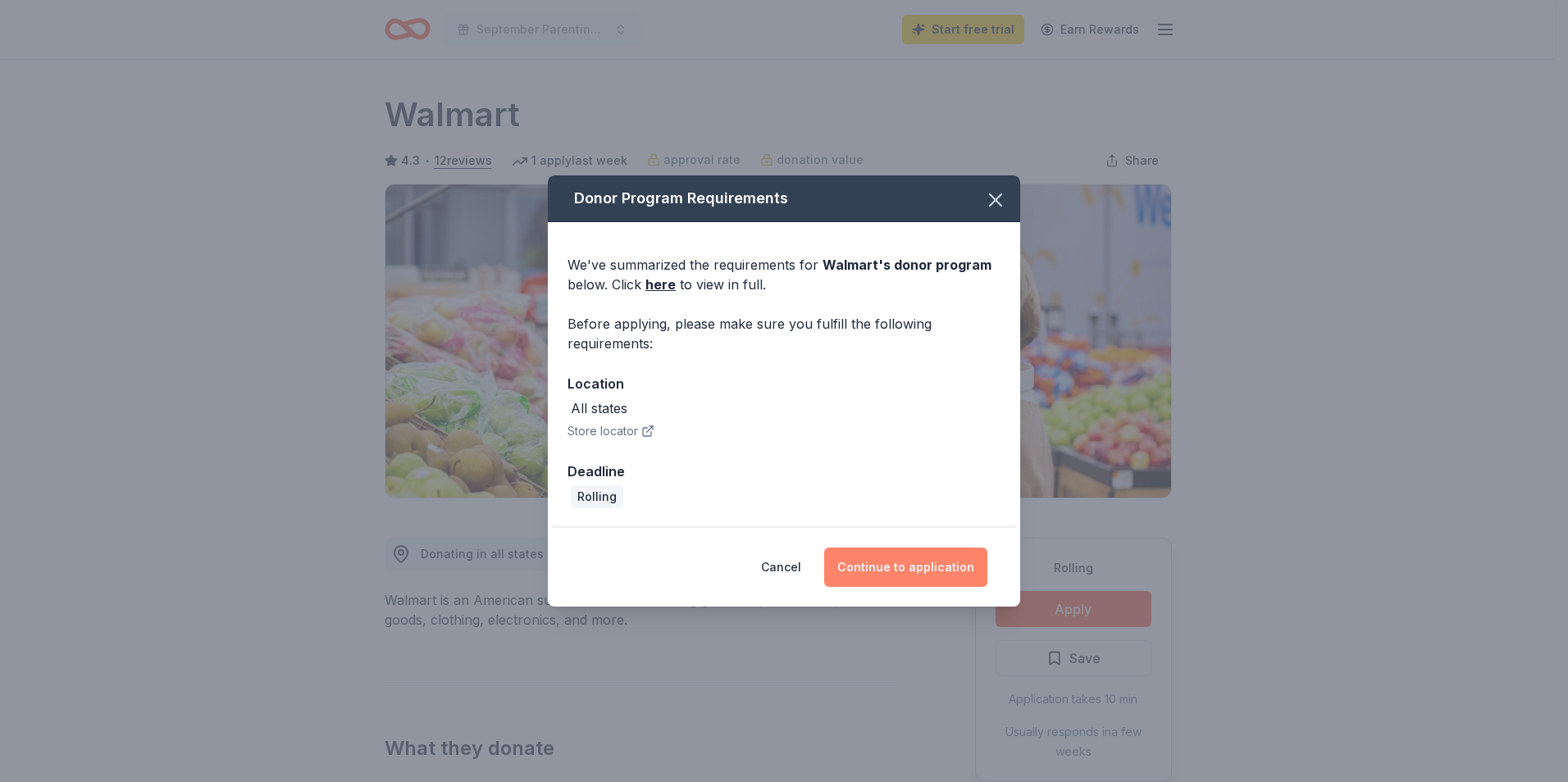
click at [889, 568] on button "Continue to application" at bounding box center [906, 567] width 163 height 39
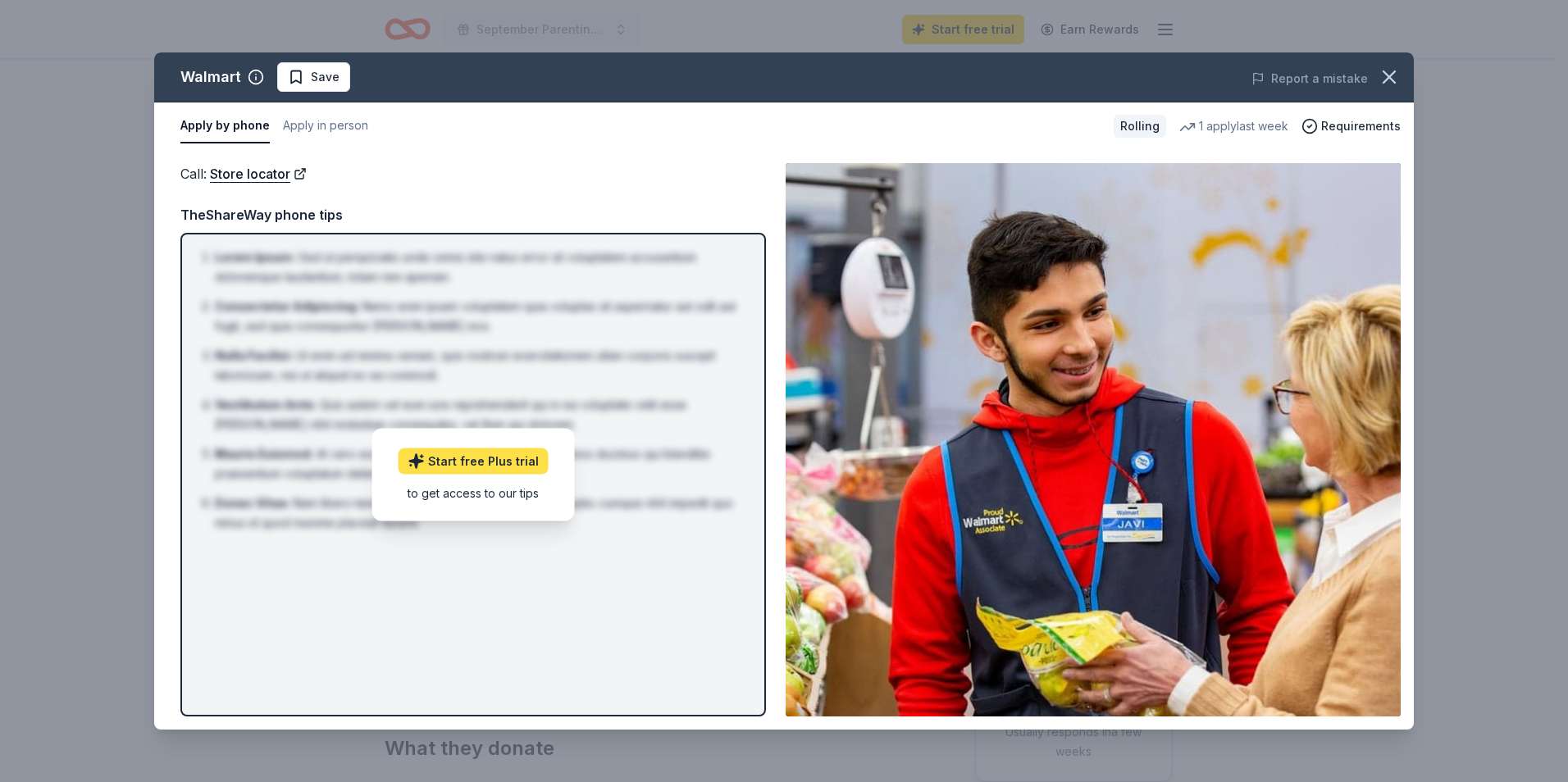
click at [448, 463] on link "Start free Plus trial" at bounding box center [474, 460] width 150 height 26
click at [485, 460] on link "Start free Plus trial" at bounding box center [474, 460] width 150 height 26
click at [1390, 67] on icon "button" at bounding box center [1389, 77] width 23 height 23
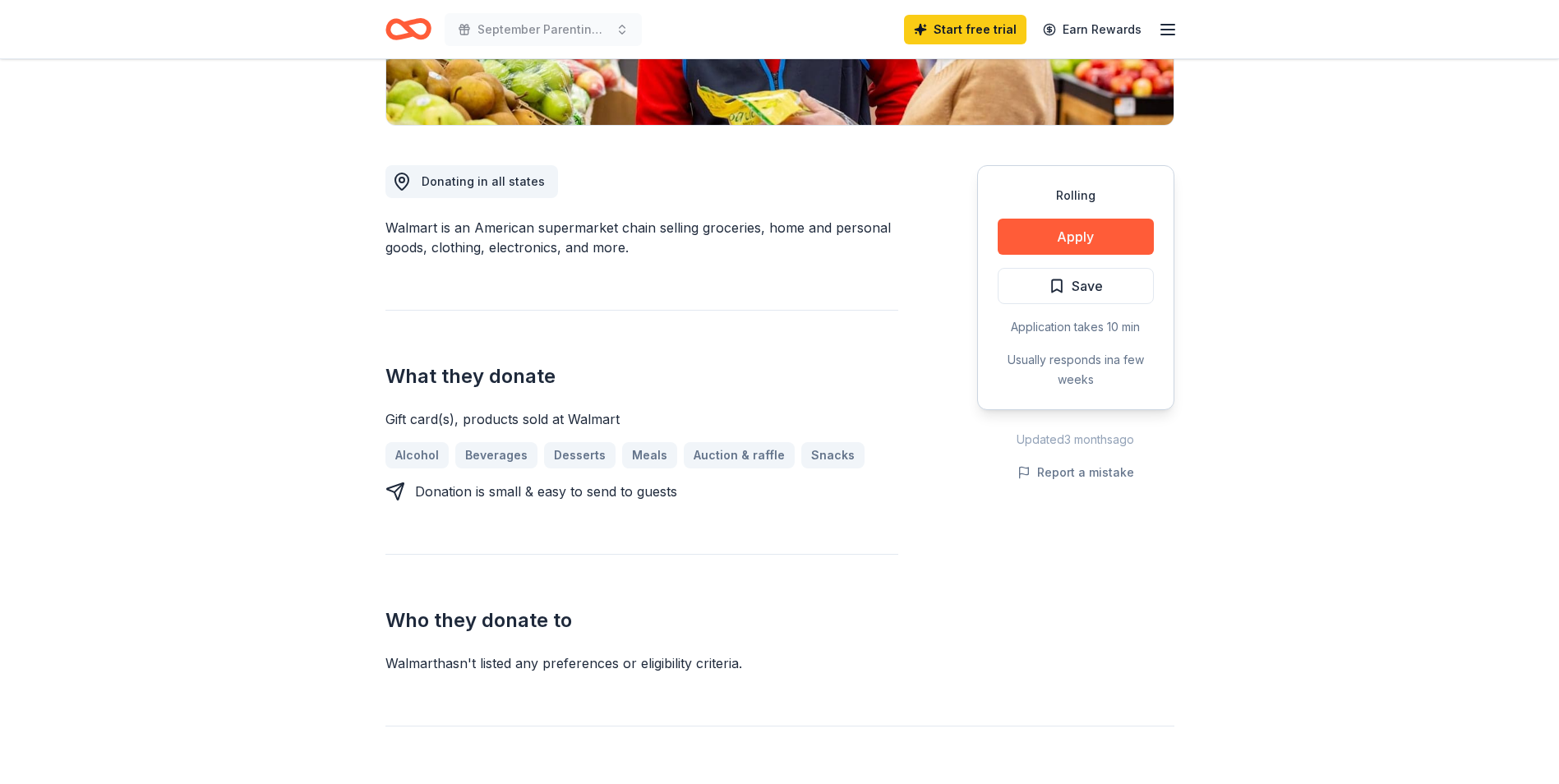
scroll to position [453, 0]
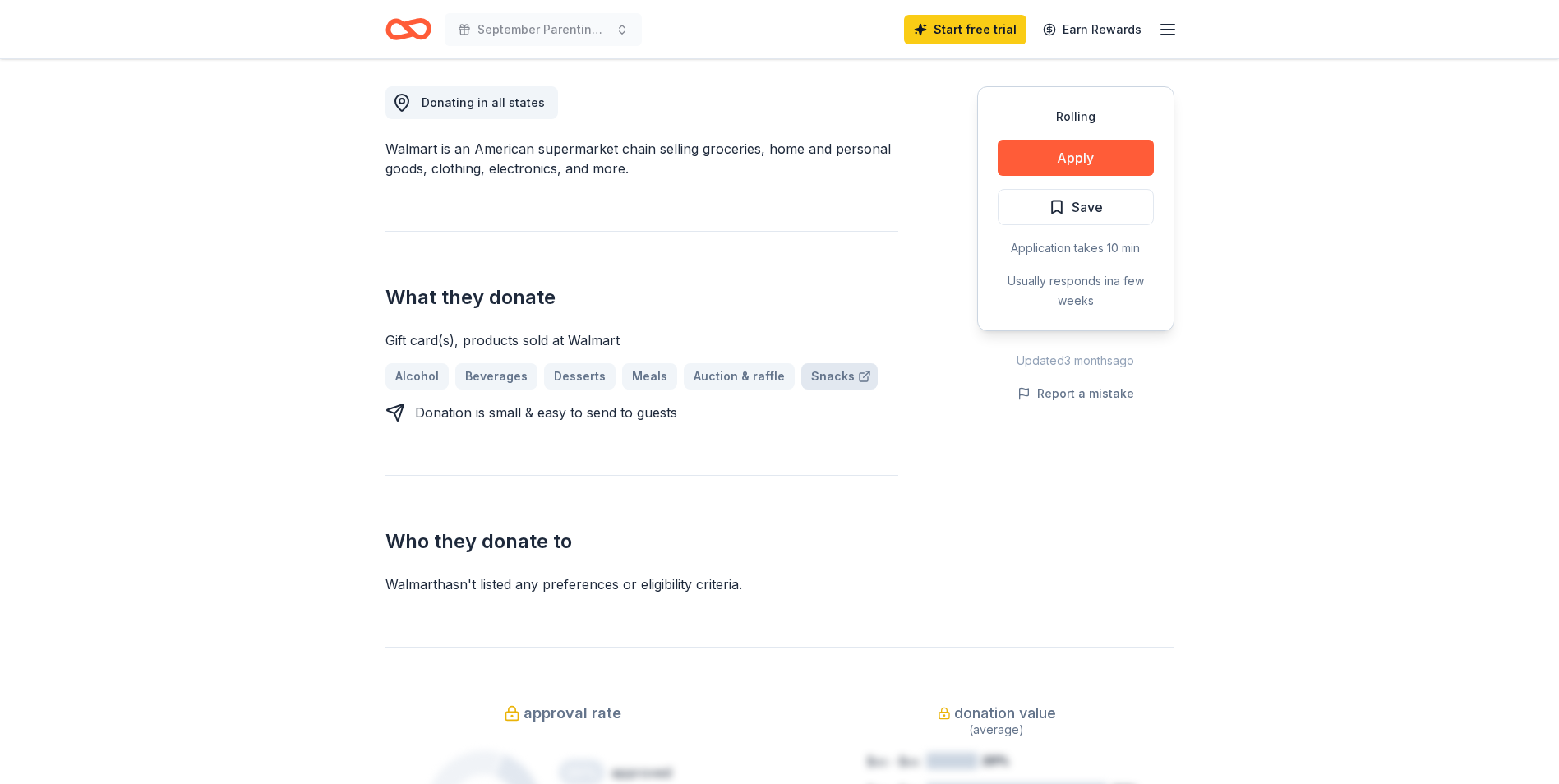
click at [825, 378] on link "Snacks" at bounding box center [839, 377] width 77 height 26
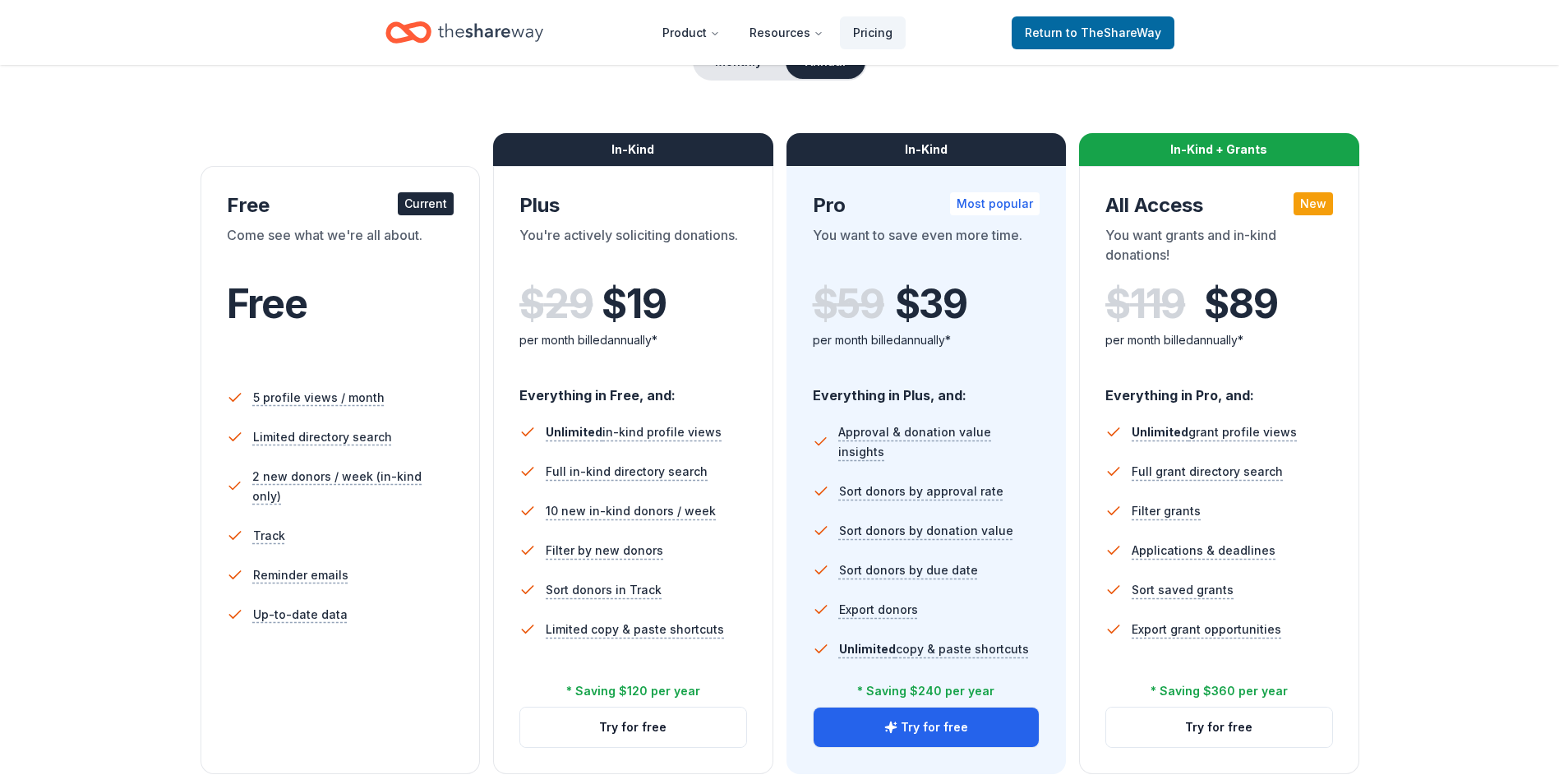
scroll to position [197, 0]
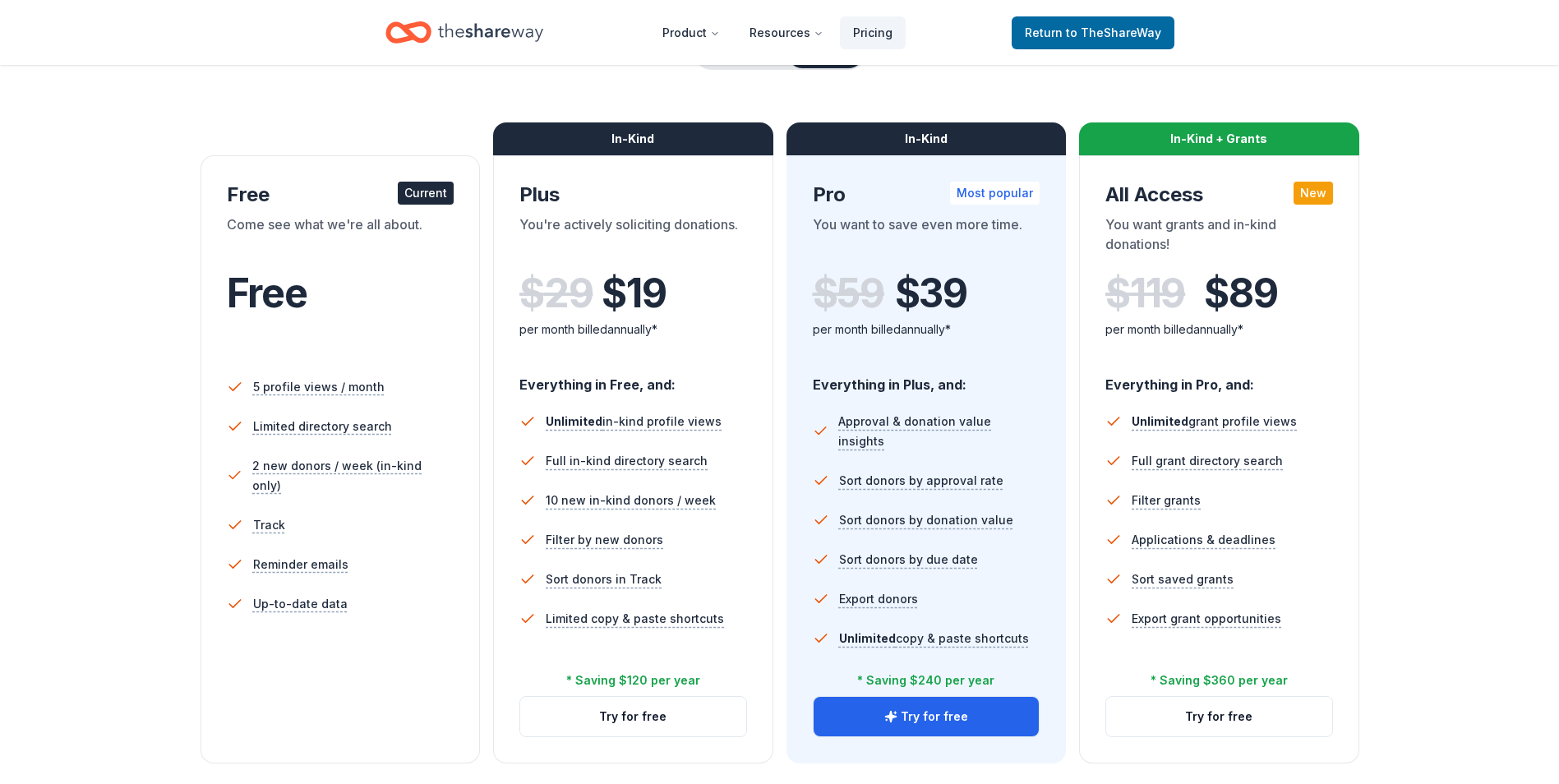
click at [293, 271] on span "Free" at bounding box center [267, 293] width 81 height 49
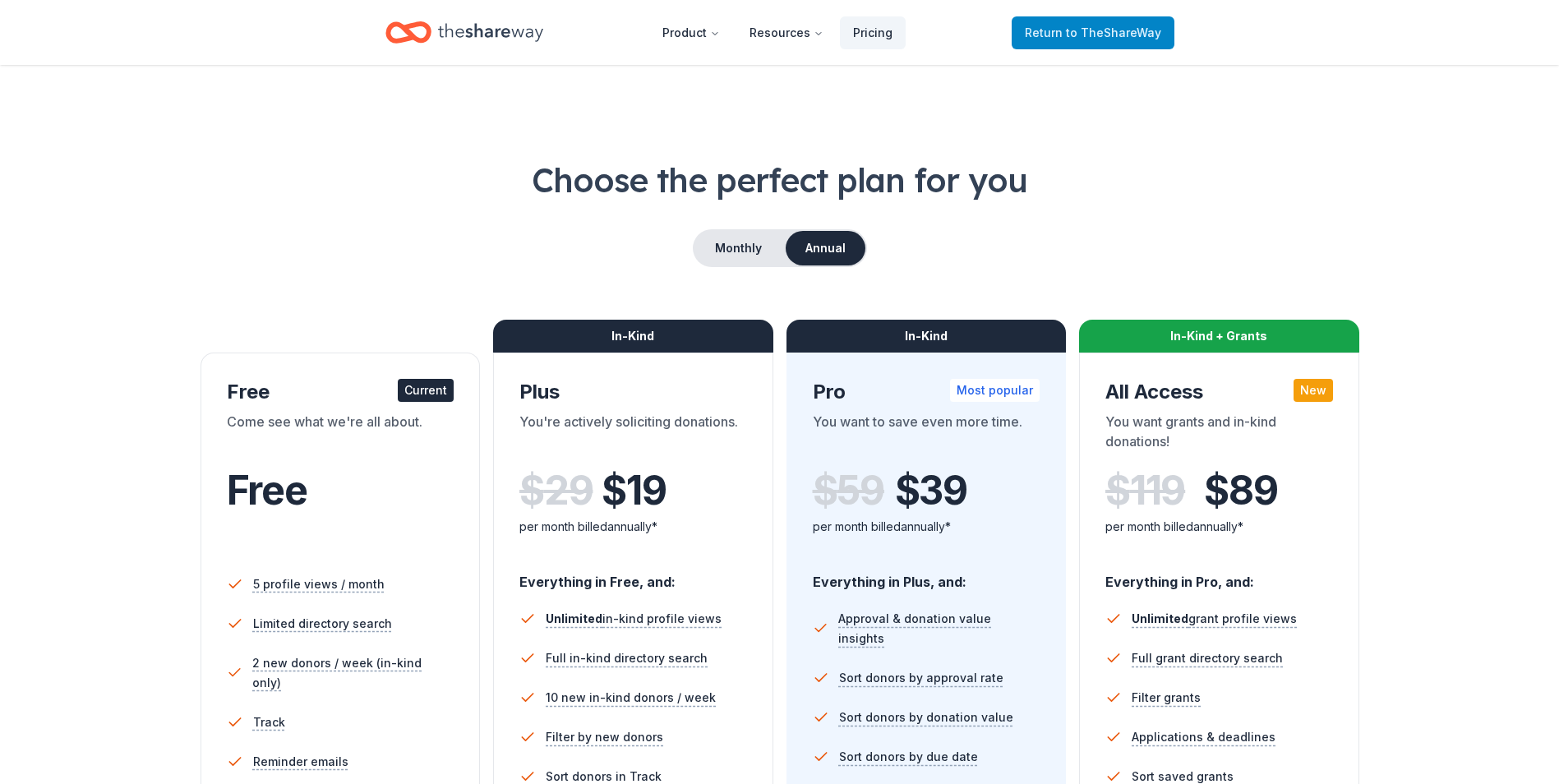
click at [1060, 35] on span "Return to TheShareWay" at bounding box center [1093, 33] width 137 height 20
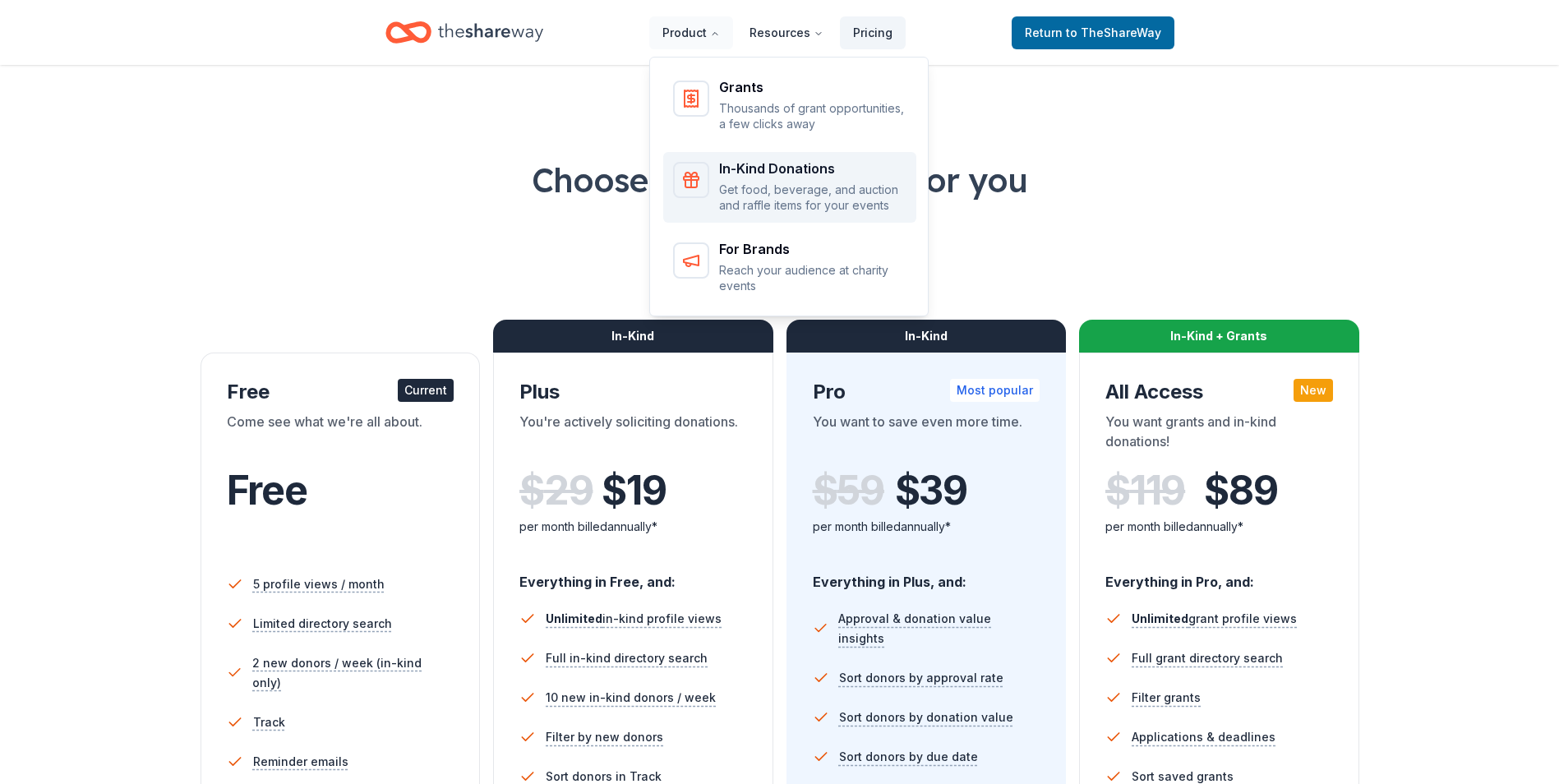
click at [746, 189] on p "Get food, beverage, and auction and raffle items for your events" at bounding box center [812, 197] width 187 height 32
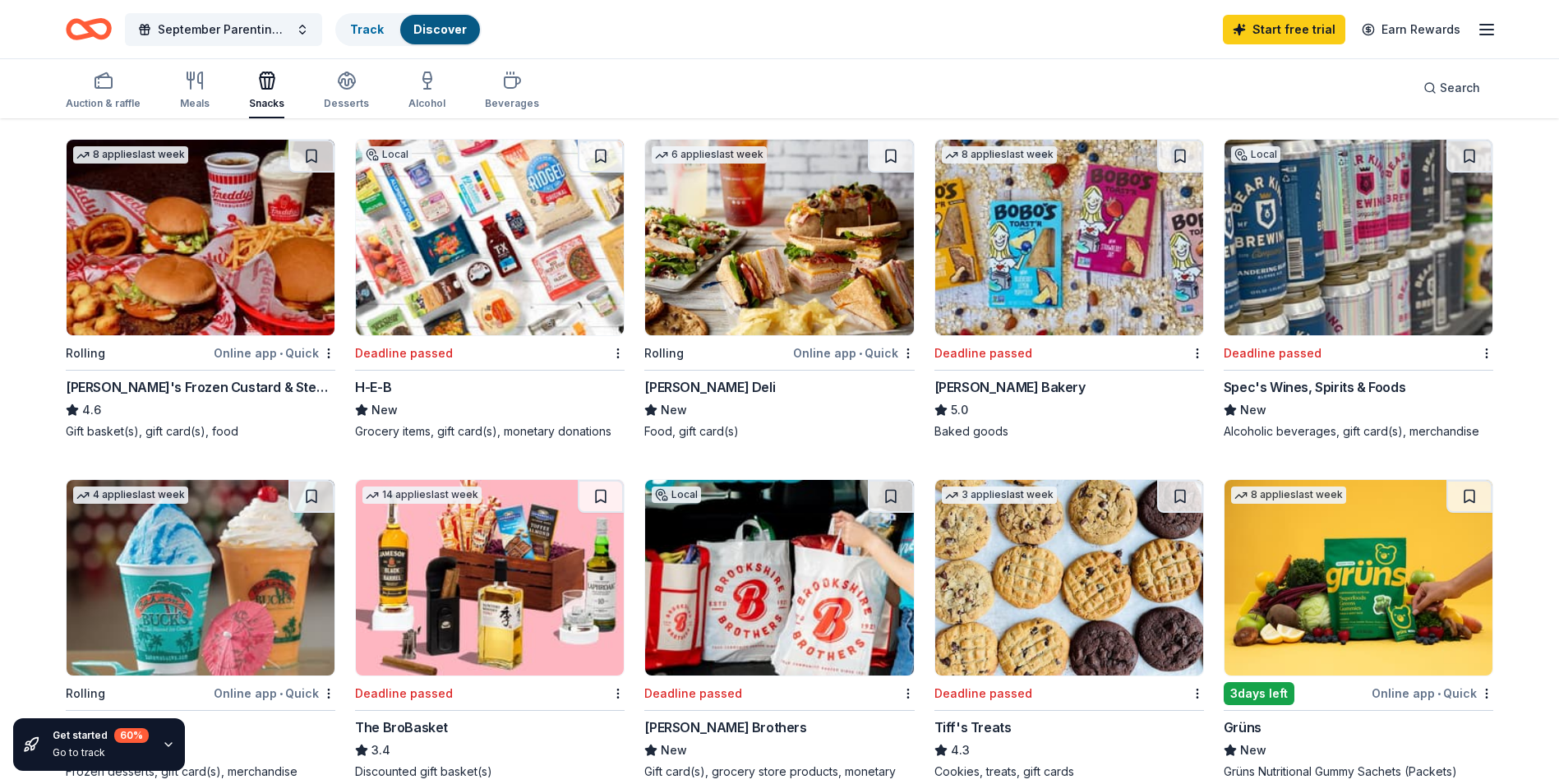
scroll to position [63, 0]
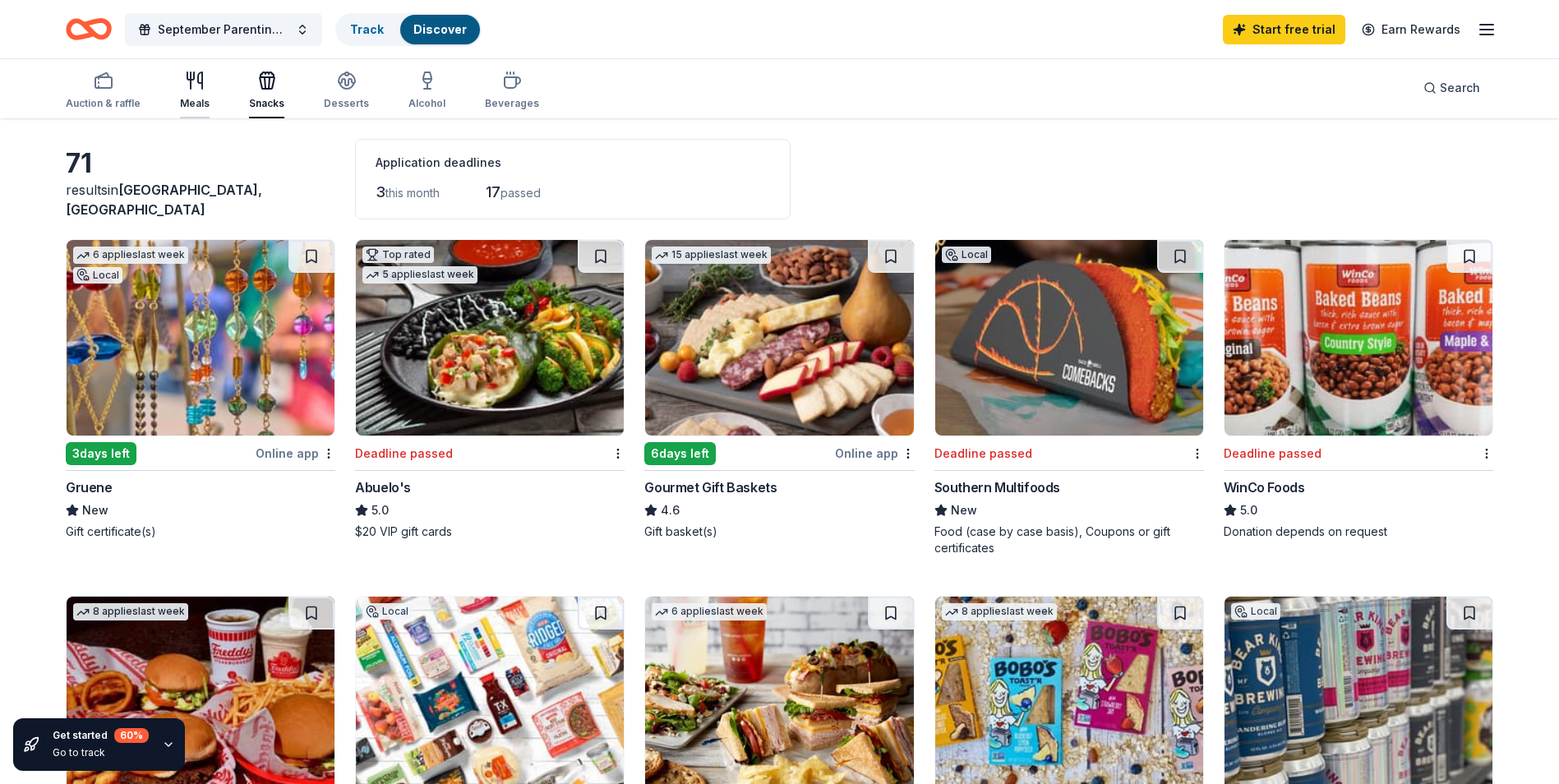
click at [185, 101] on div "Meals" at bounding box center [195, 104] width 30 height 13
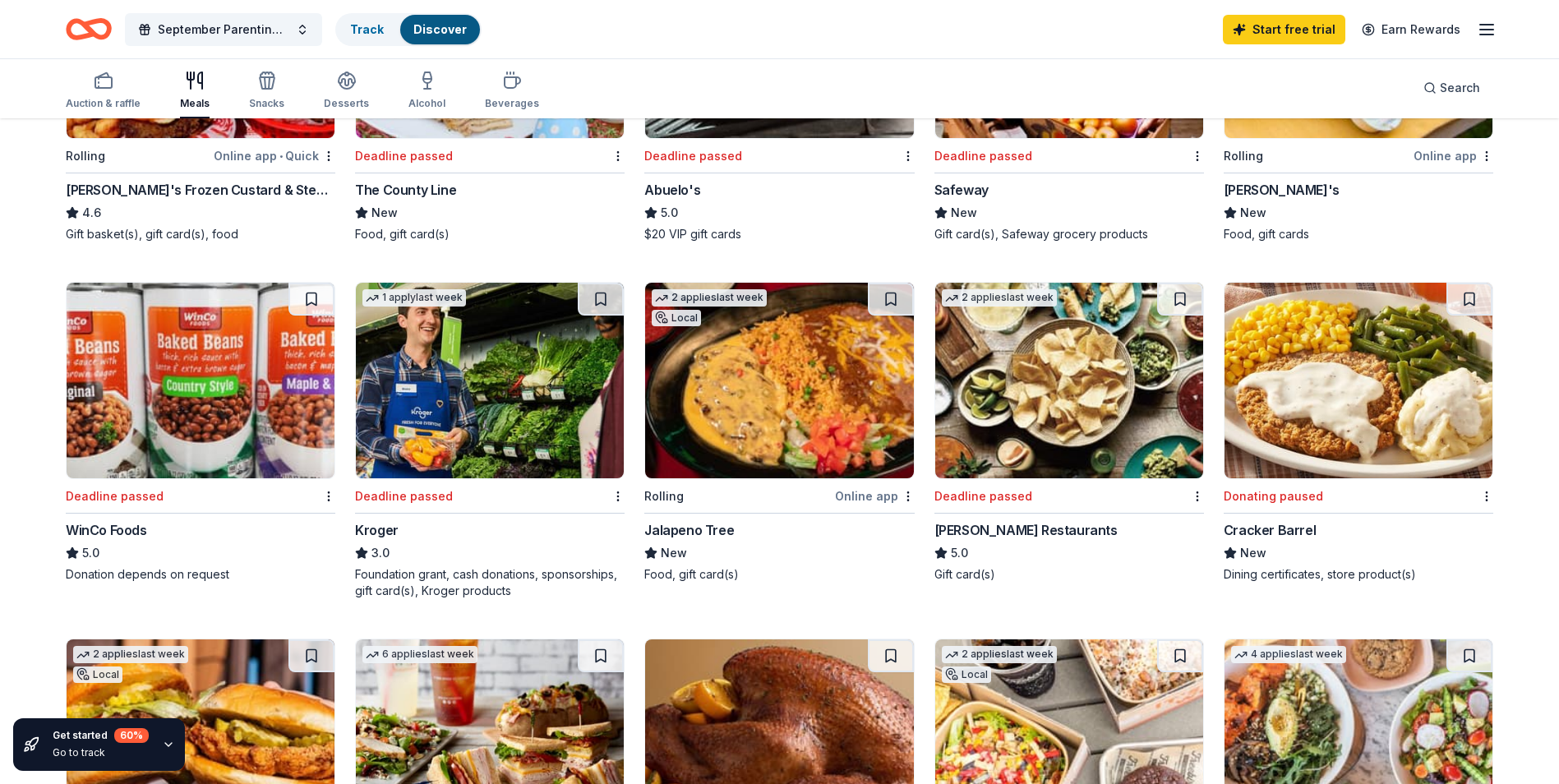
scroll to position [36, 0]
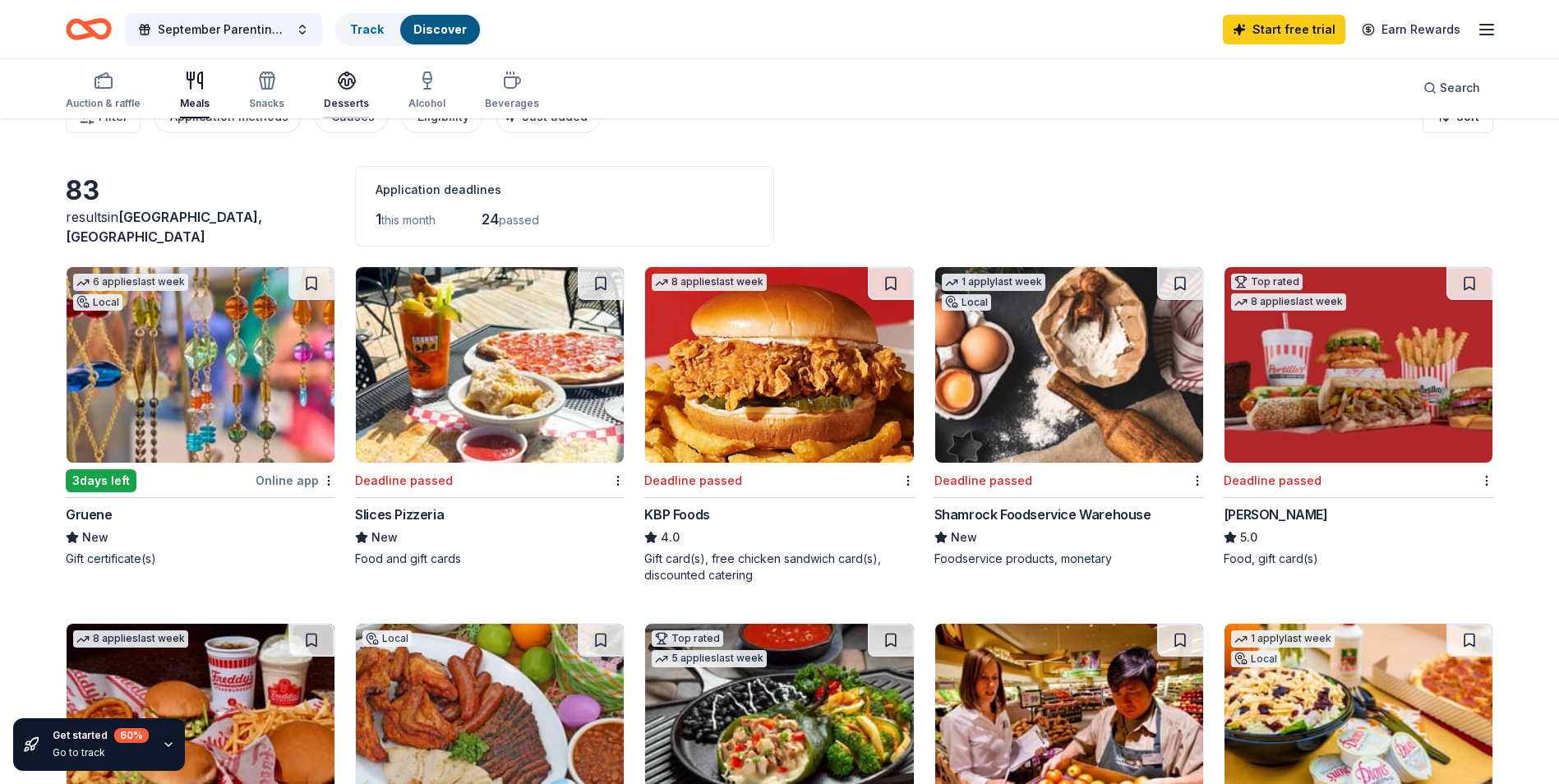
click at [346, 87] on icon "button" at bounding box center [347, 86] width 15 height 6
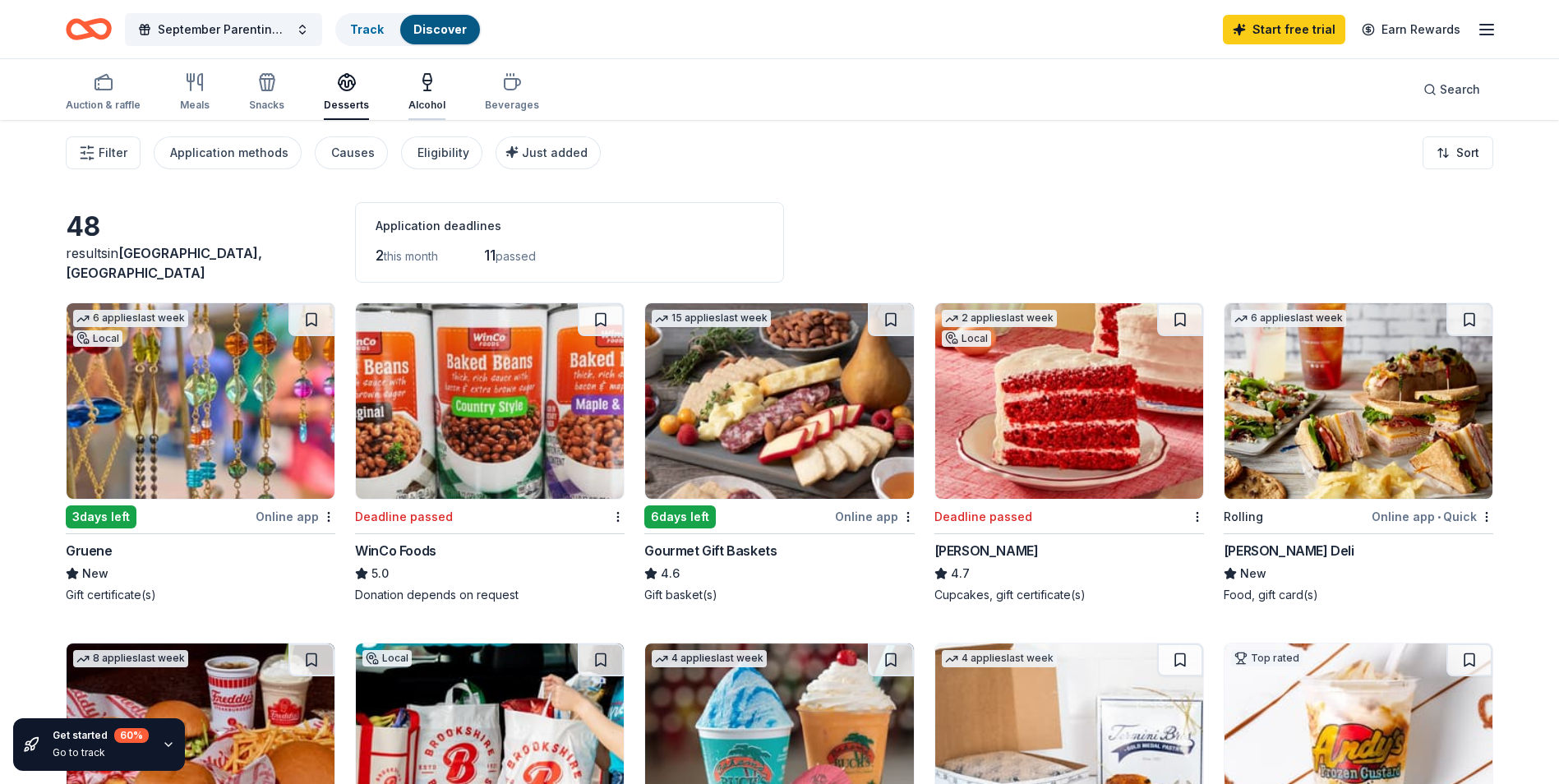
click at [425, 96] on div "Alcohol" at bounding box center [427, 92] width 37 height 40
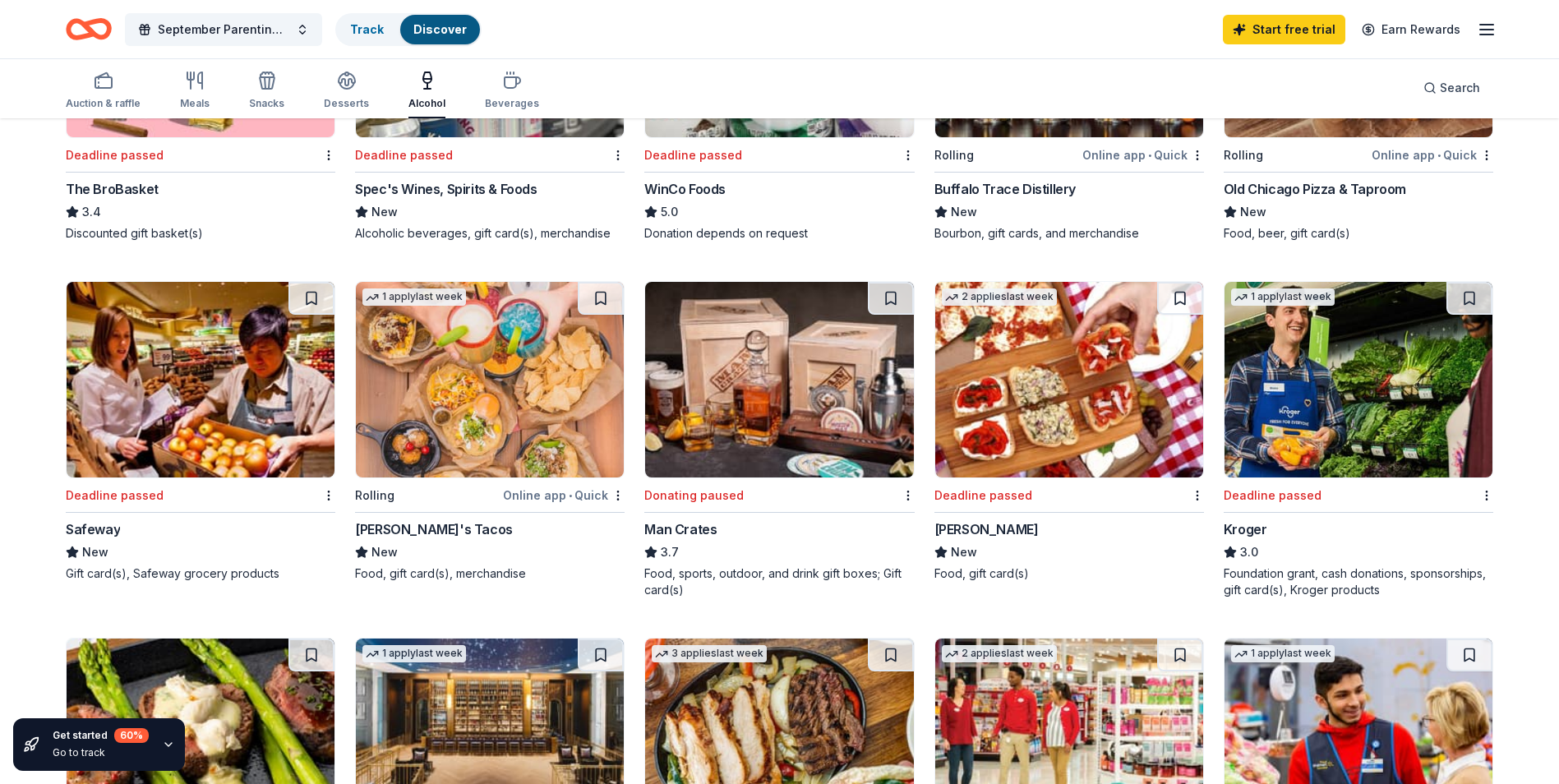
scroll to position [917, 0]
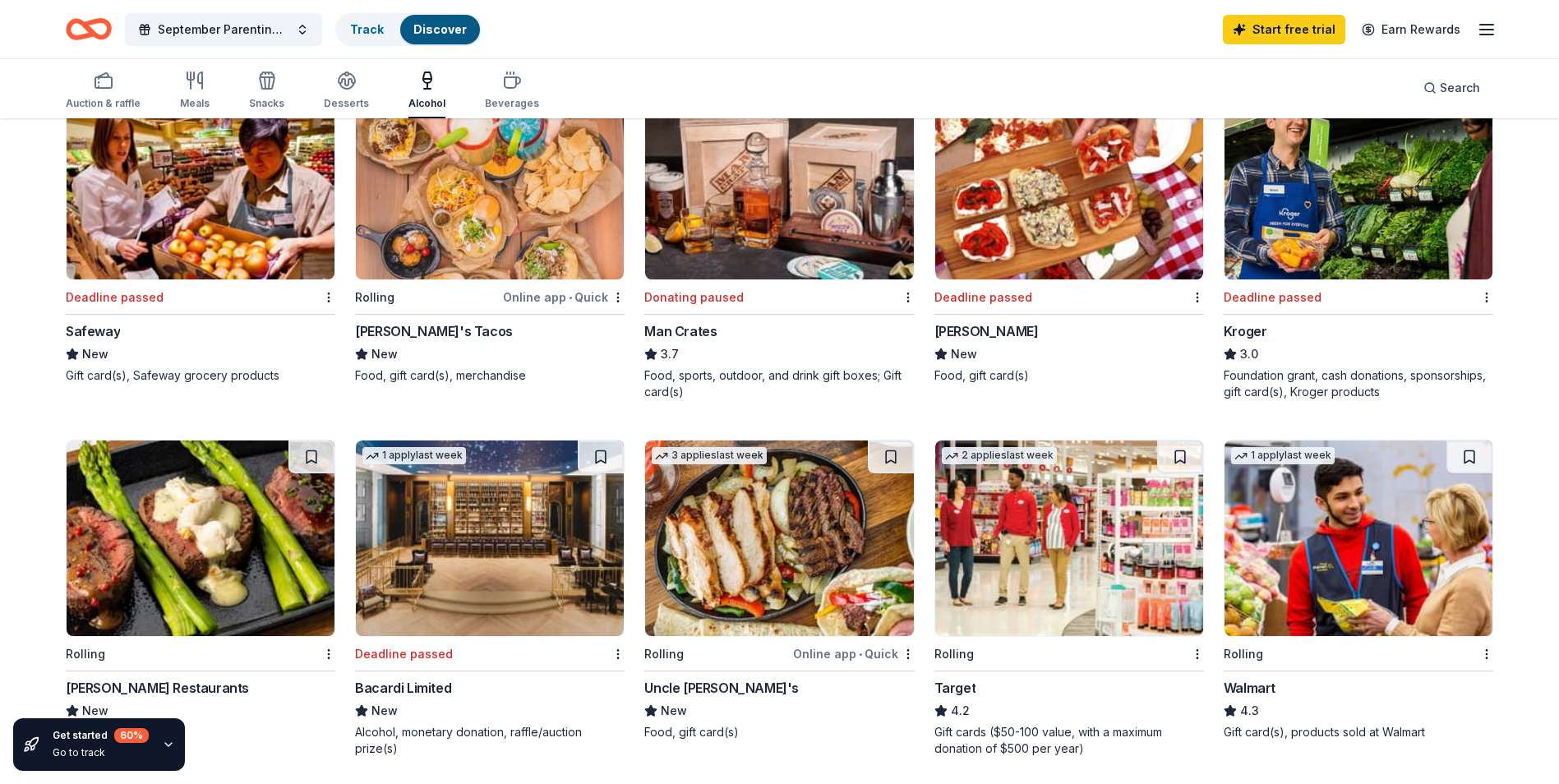
click at [1041, 566] on img at bounding box center [1069, 538] width 268 height 195
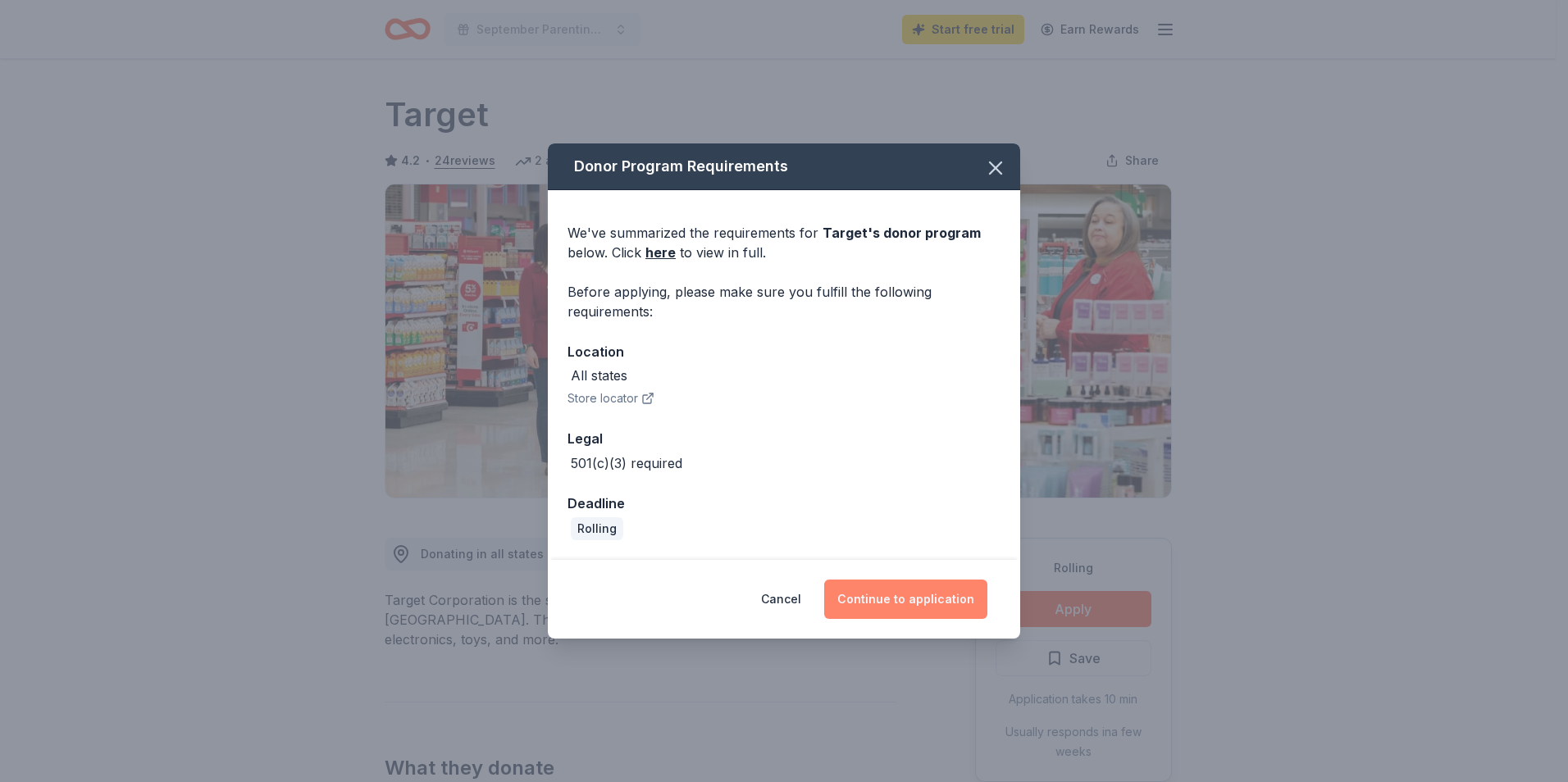
click at [898, 601] on button "Continue to application" at bounding box center [906, 599] width 163 height 39
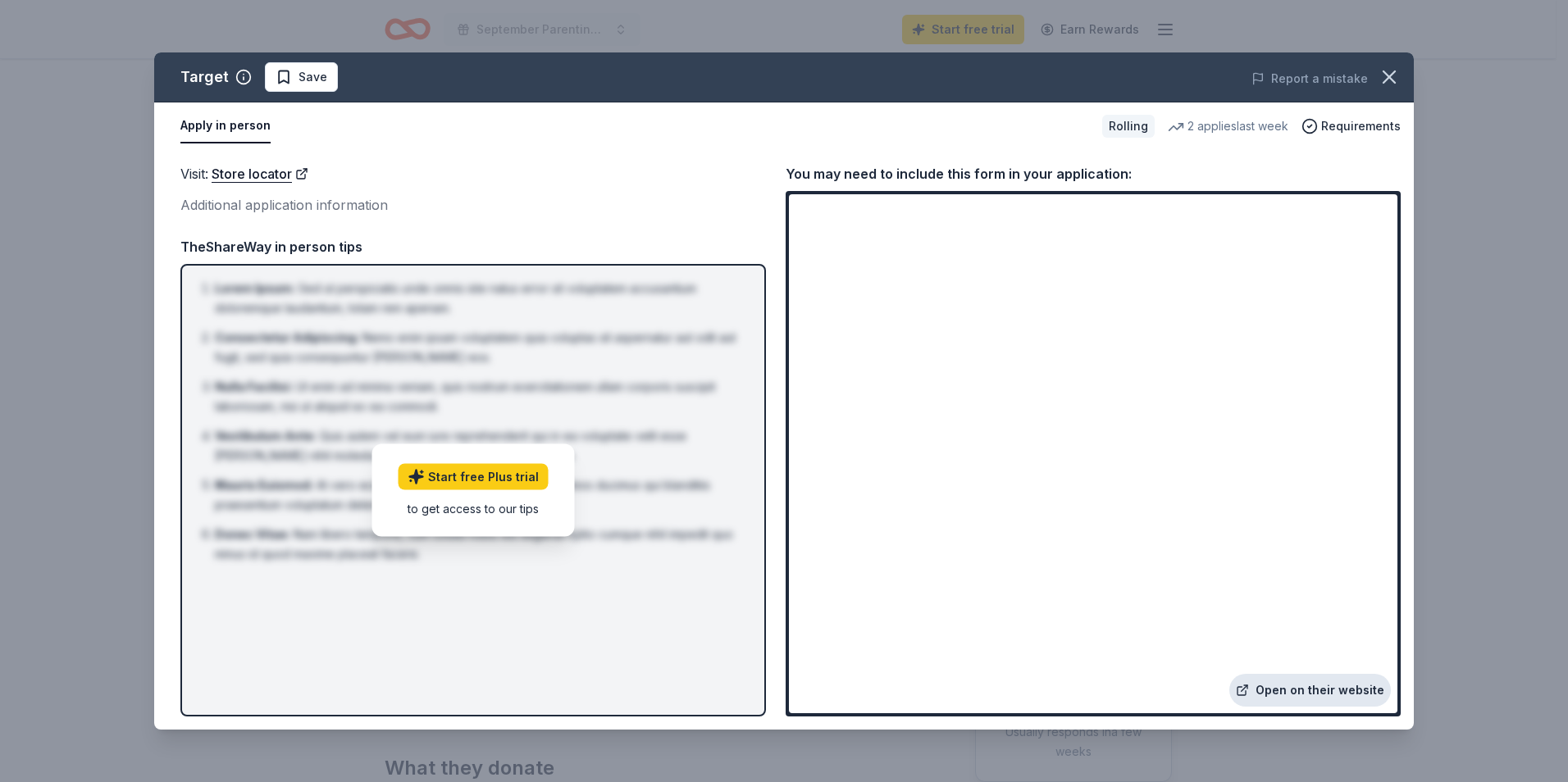
click at [1300, 687] on link "Open on their website" at bounding box center [1311, 691] width 161 height 33
click at [1294, 690] on link "Open on their website" at bounding box center [1311, 691] width 161 height 33
click at [1292, 689] on link "Open on their website" at bounding box center [1311, 691] width 161 height 33
click at [478, 482] on link "Start free Plus trial" at bounding box center [474, 477] width 150 height 26
